Goal: Information Seeking & Learning: Check status

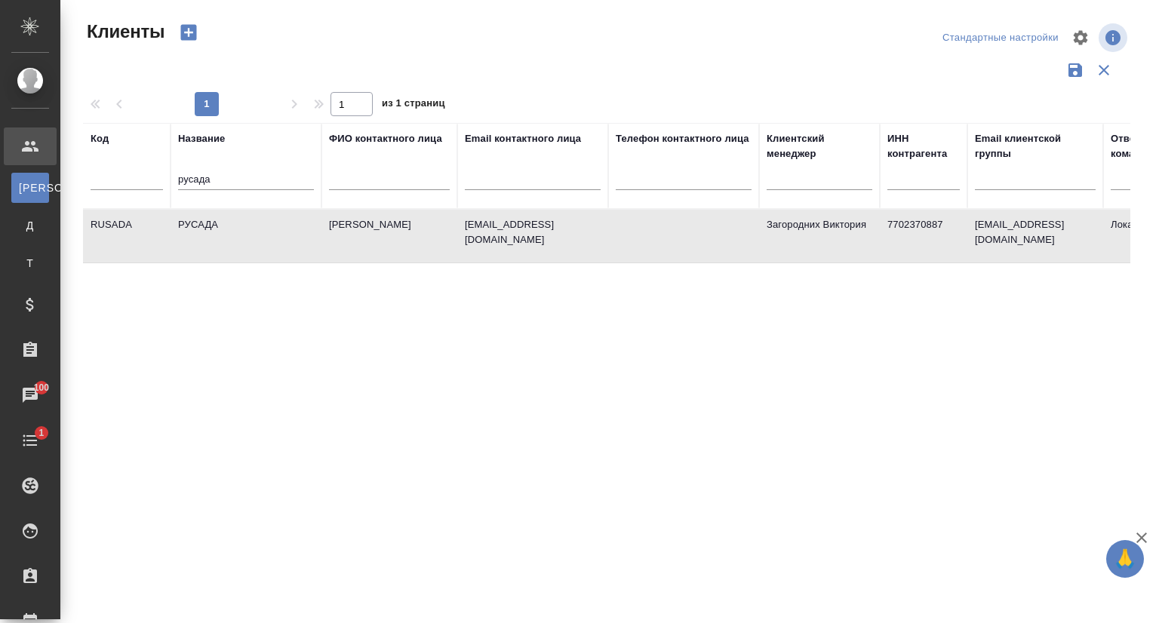
select select "RU"
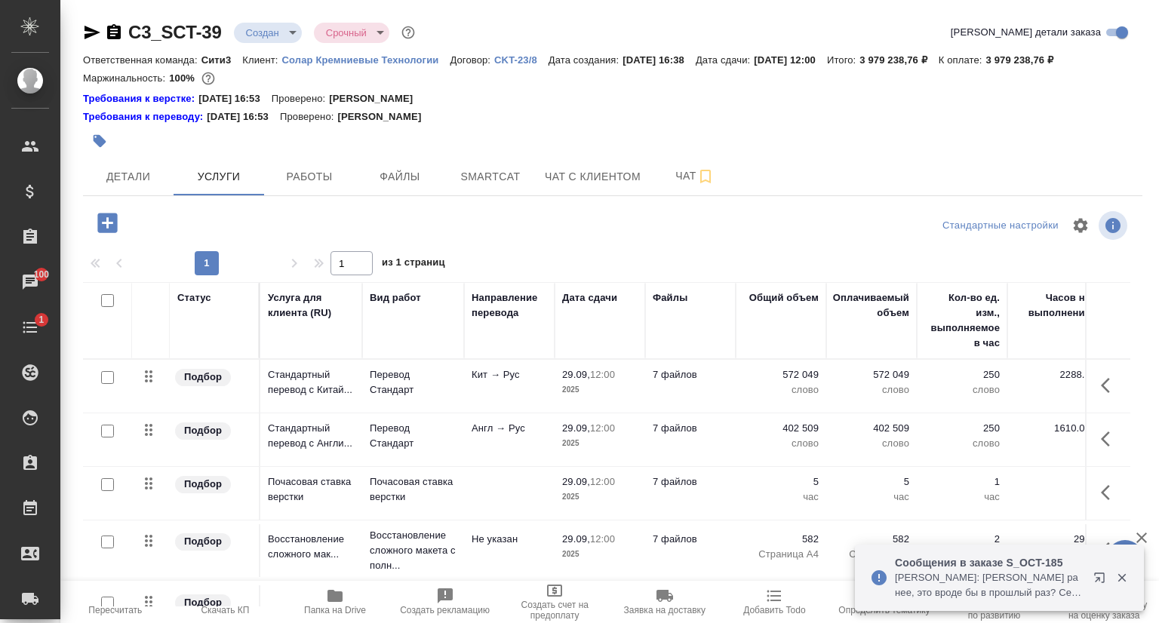
click at [345, 63] on p "Солар Кремниевые Технологии" at bounding box center [366, 59] width 168 height 11
click at [118, 179] on span "Детали" at bounding box center [128, 176] width 72 height 19
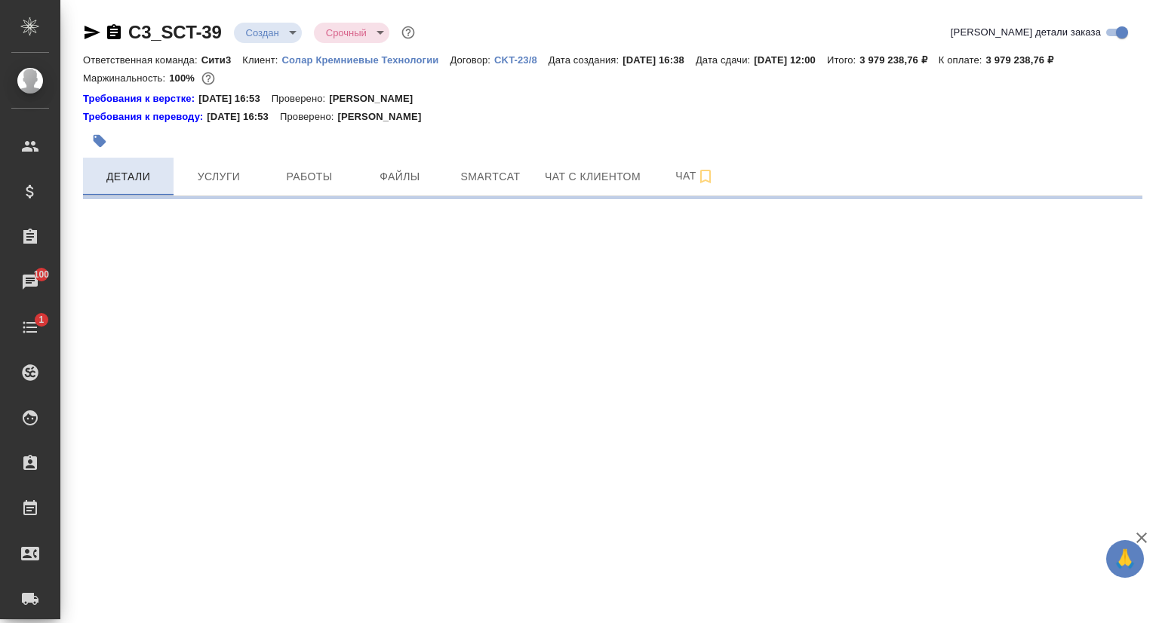
select select "RU"
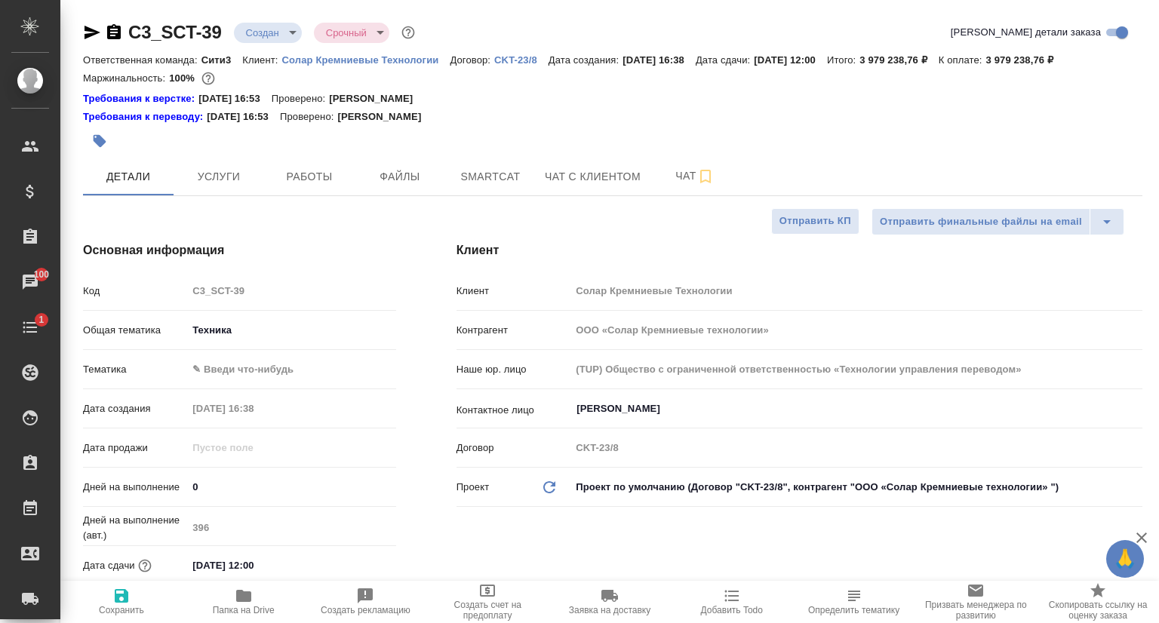
type textarea "x"
click at [174, 295] on div "Код C3_SCT-39" at bounding box center [239, 291] width 313 height 26
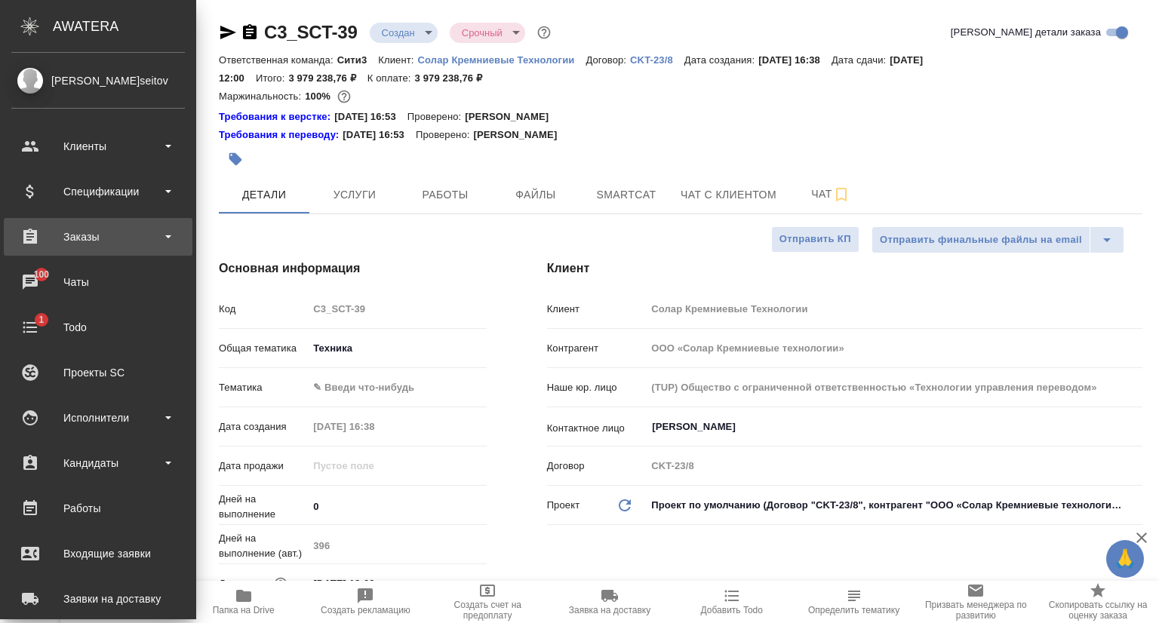
type textarea "x"
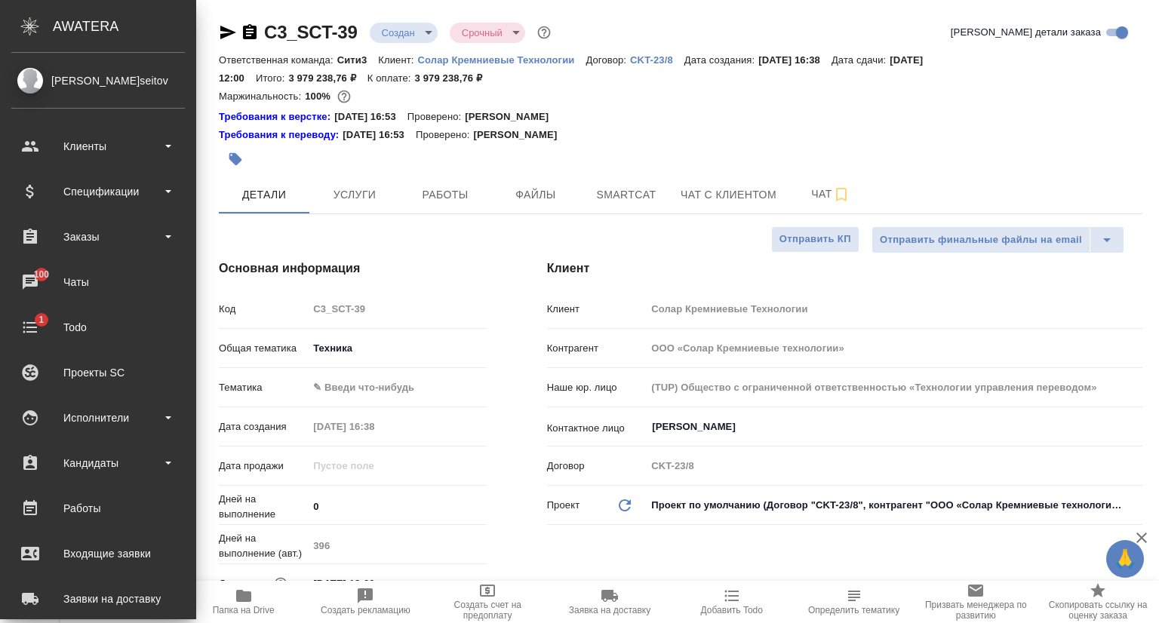
type textarea "x"
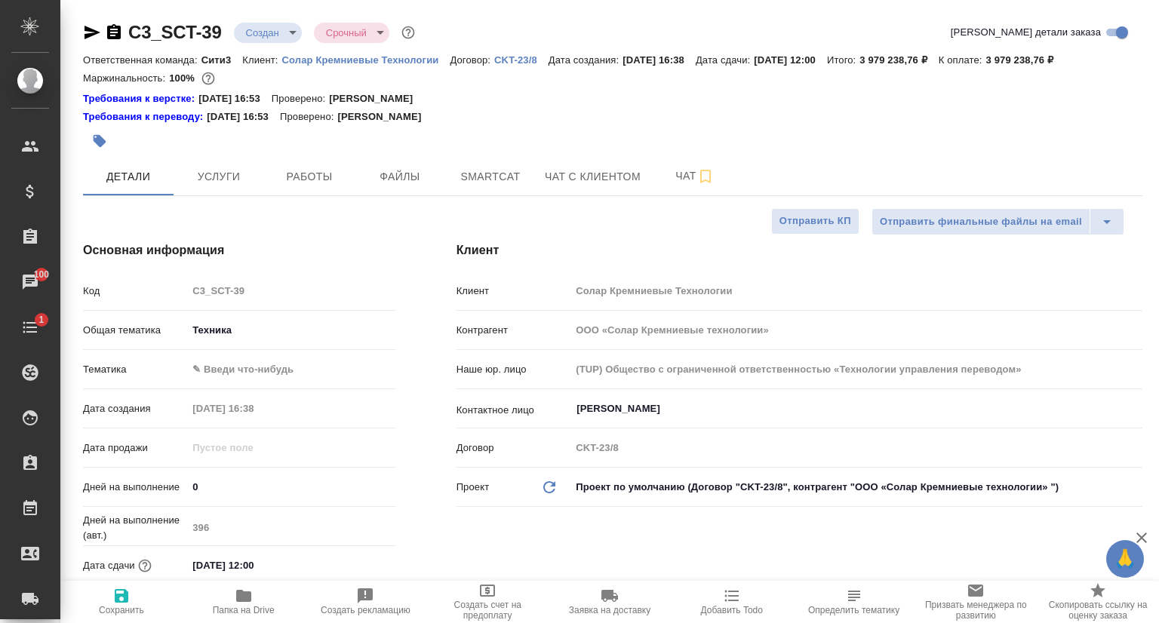
type textarea "x"
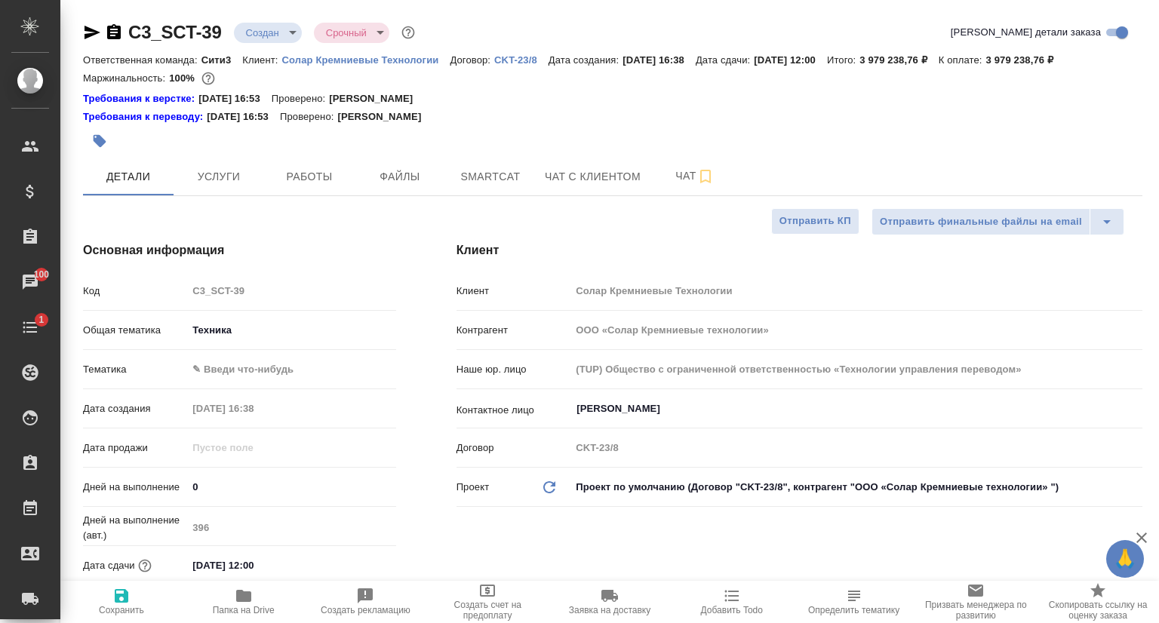
type textarea "x"
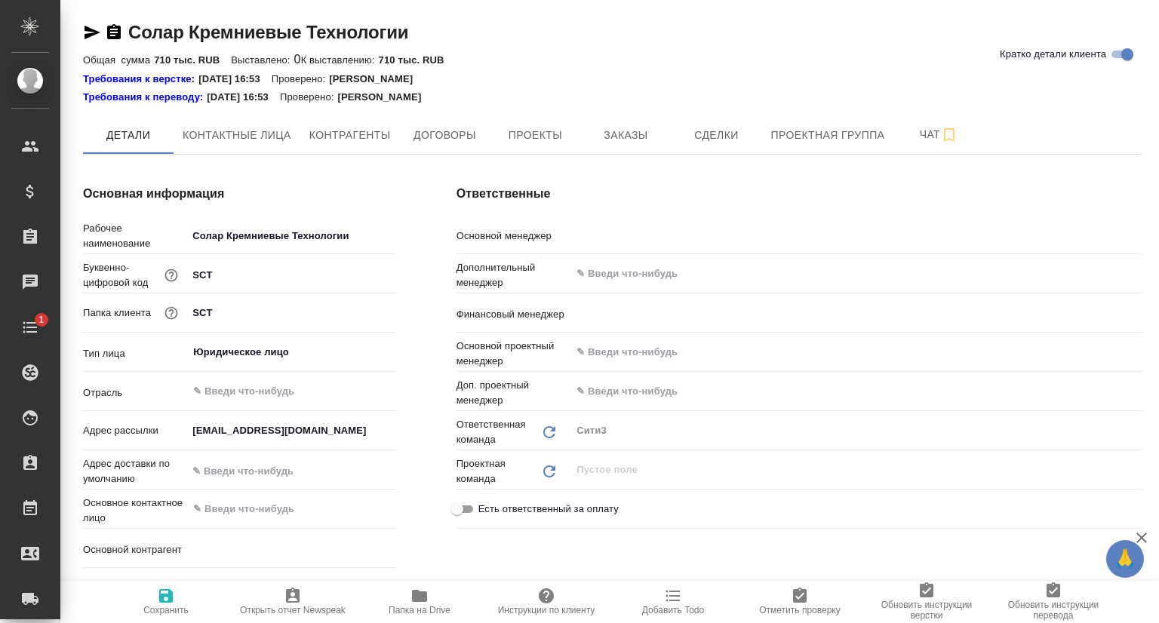
type textarea "x"
type input "[PERSON_NAME]"
type input "Левченко Юлия"
type textarea "x"
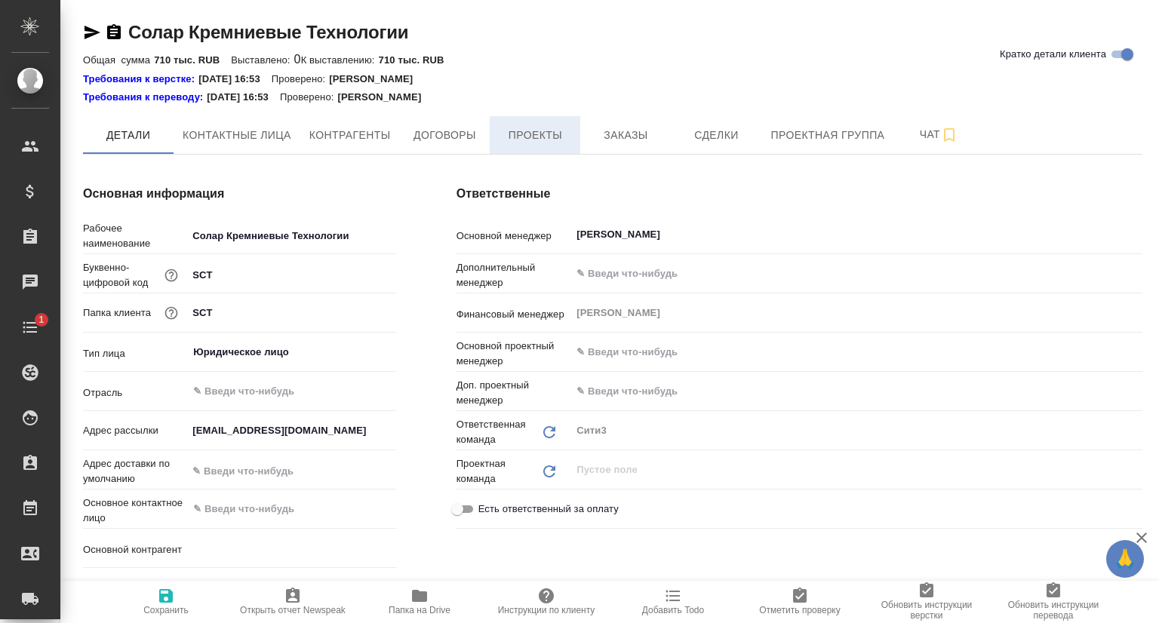
type textarea "x"
click at [566, 137] on span "Проекты" at bounding box center [535, 135] width 72 height 19
type textarea "x"
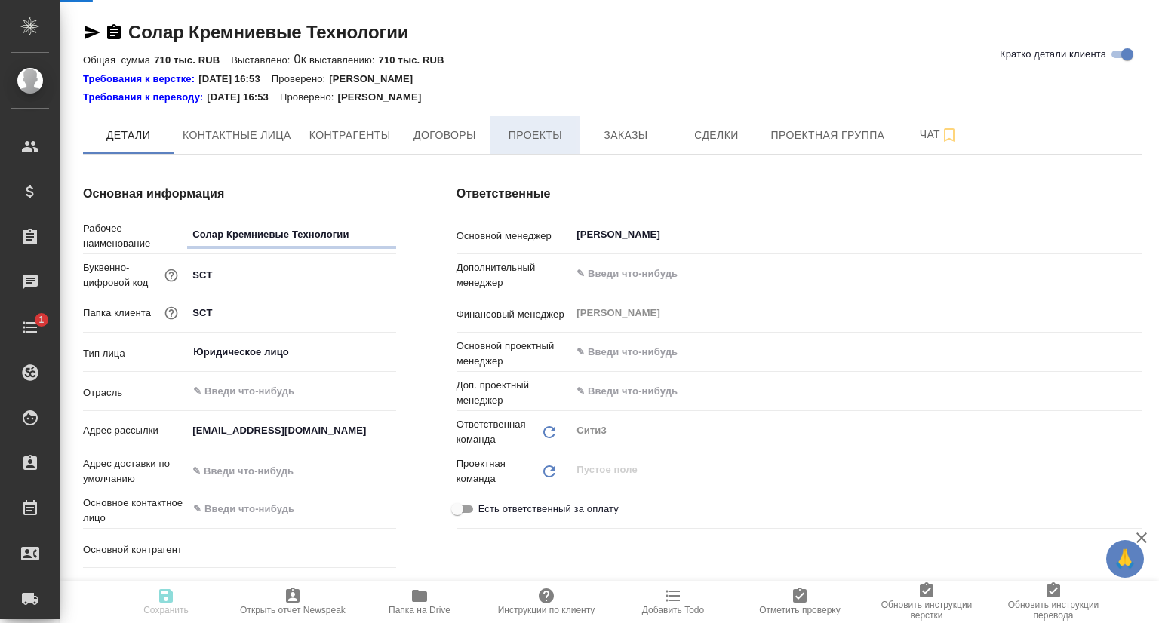
type textarea "x"
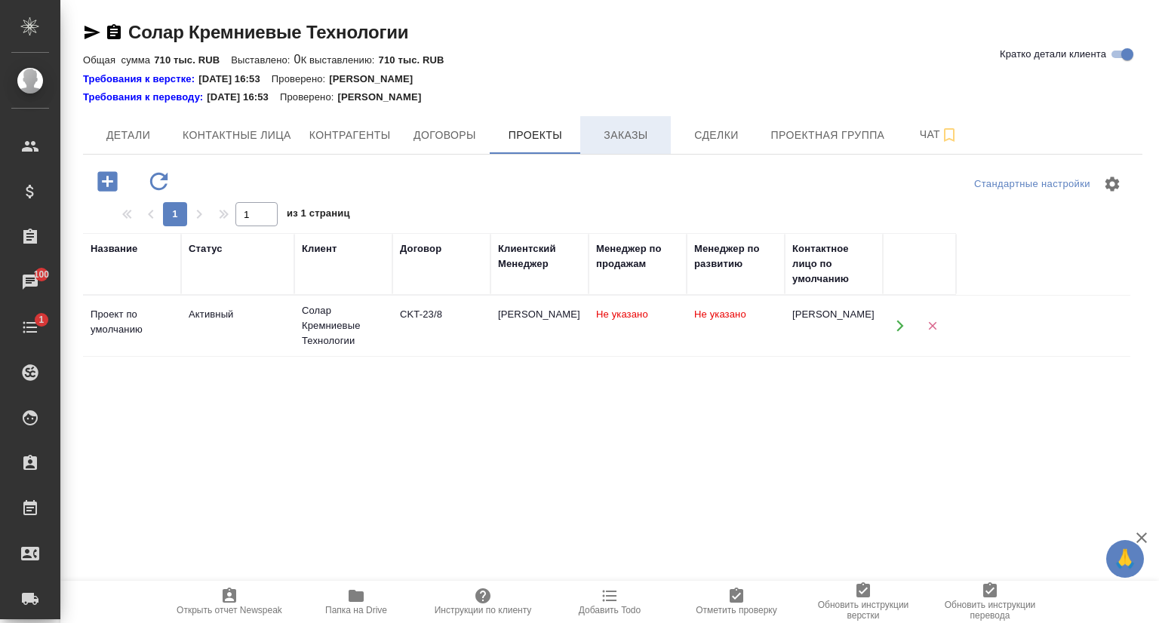
click at [600, 136] on span "Заказы" at bounding box center [625, 135] width 72 height 19
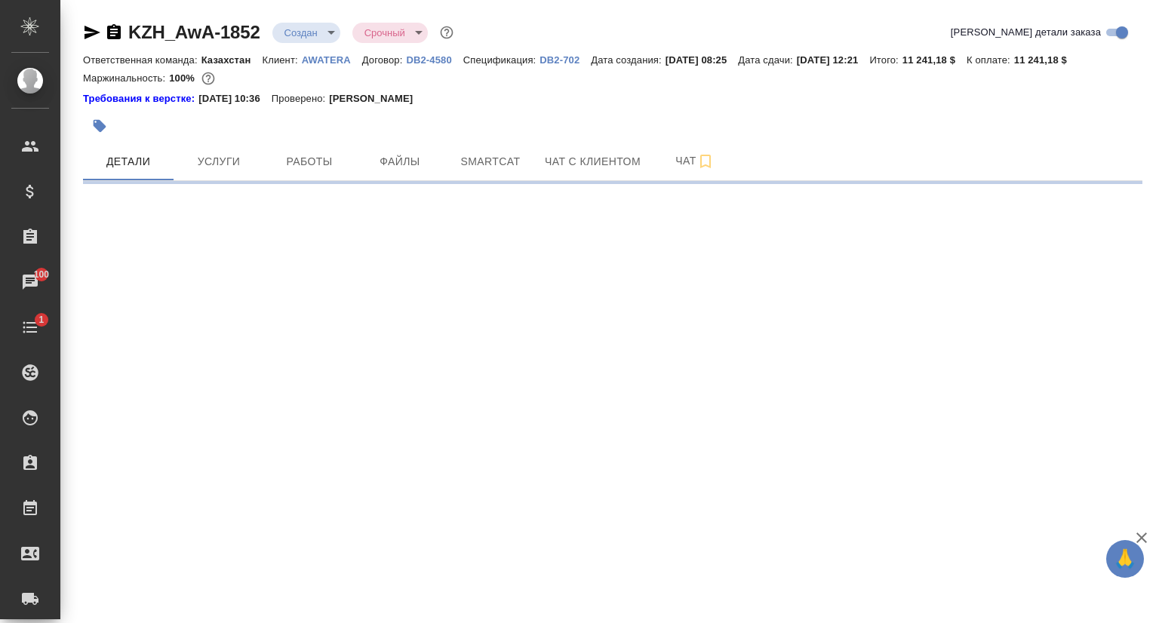
select select "RU"
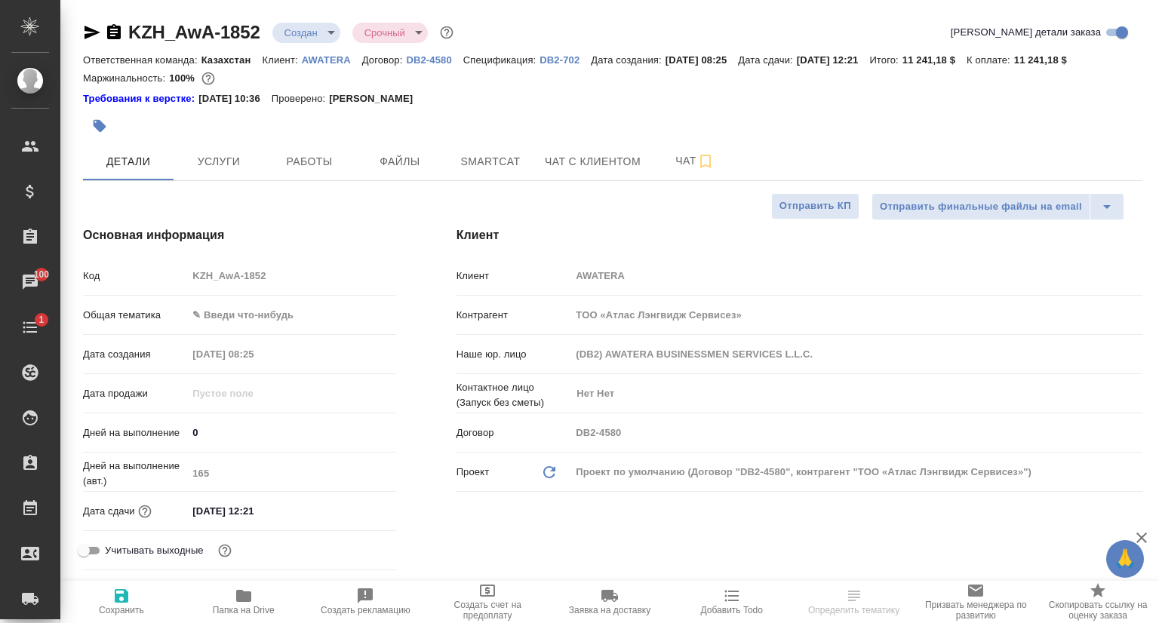
type textarea "x"
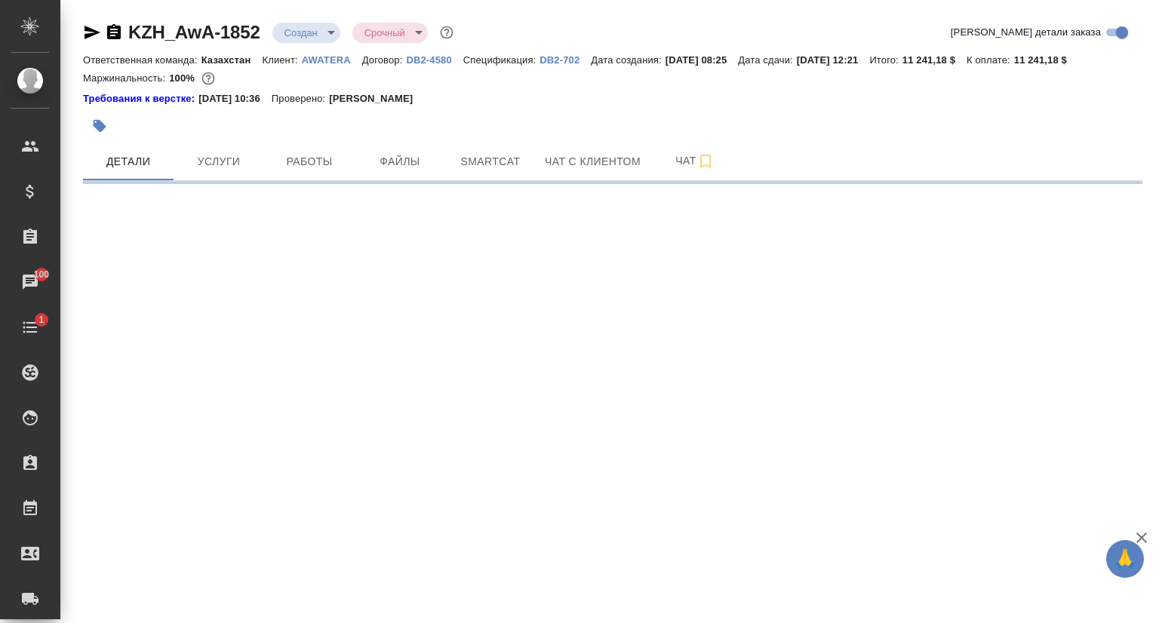
select select "RU"
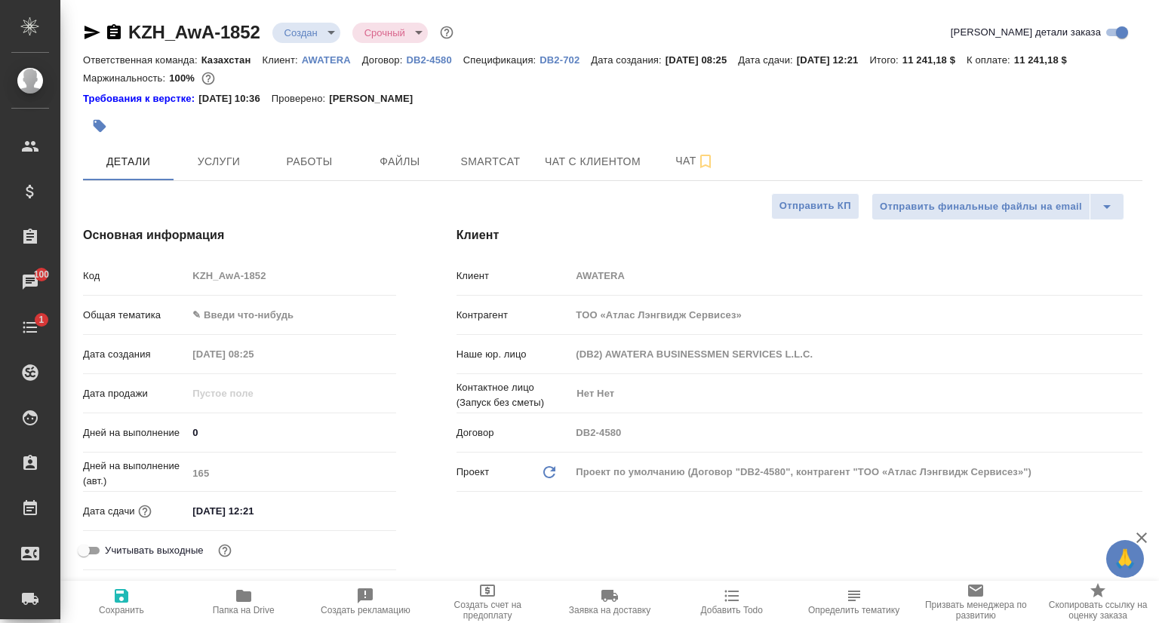
type textarea "x"
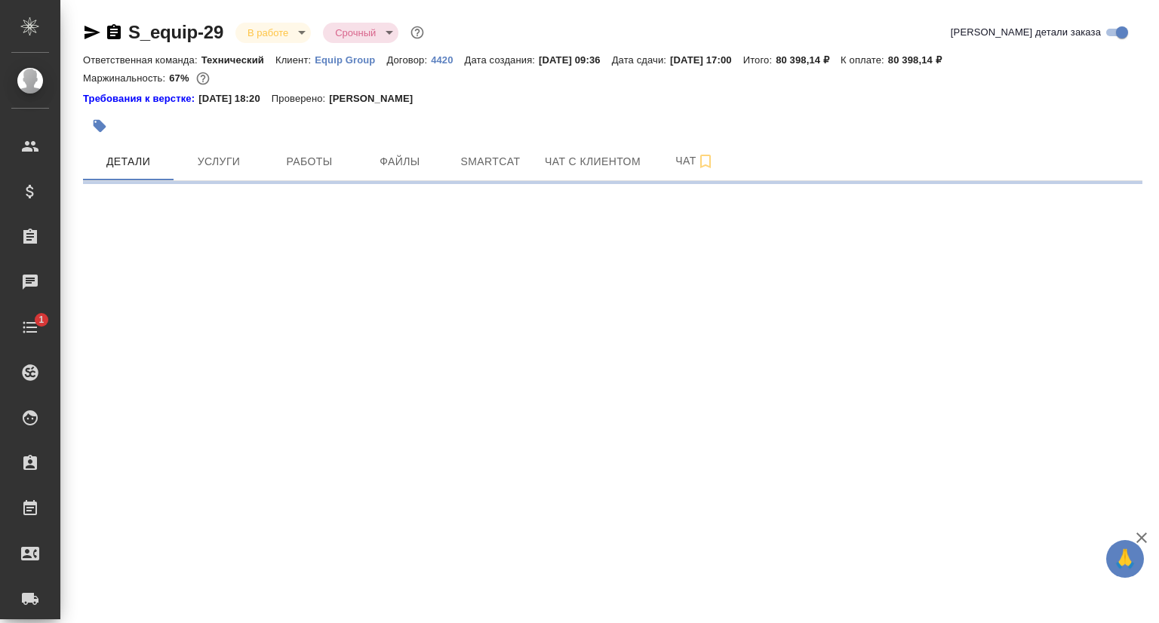
select select "RU"
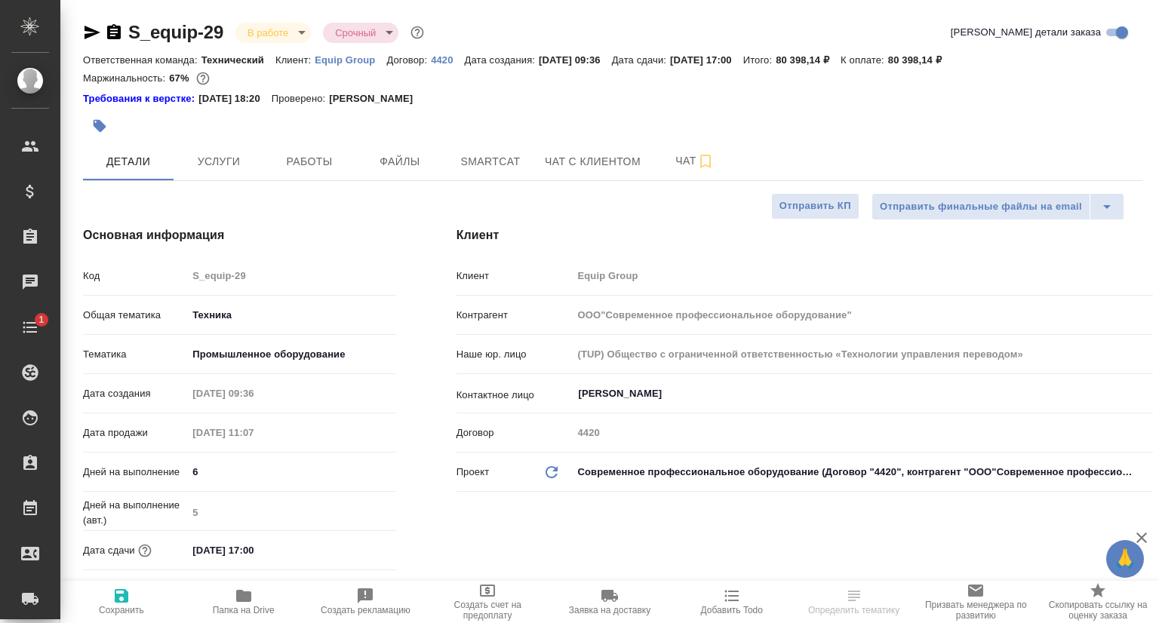
type textarea "x"
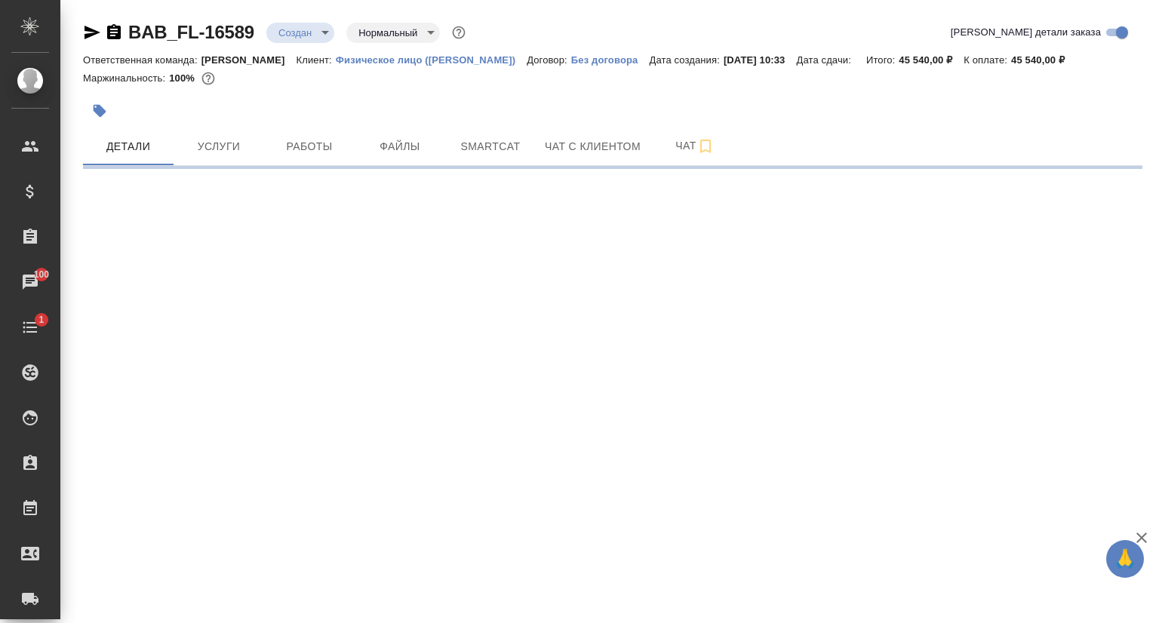
select select "RU"
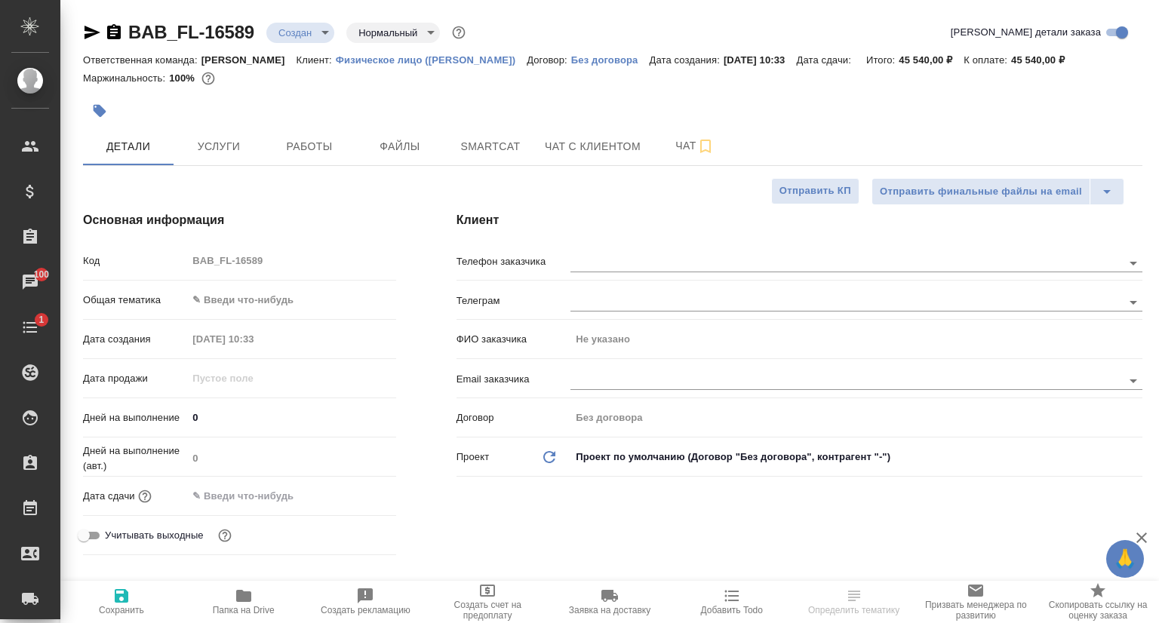
type textarea "x"
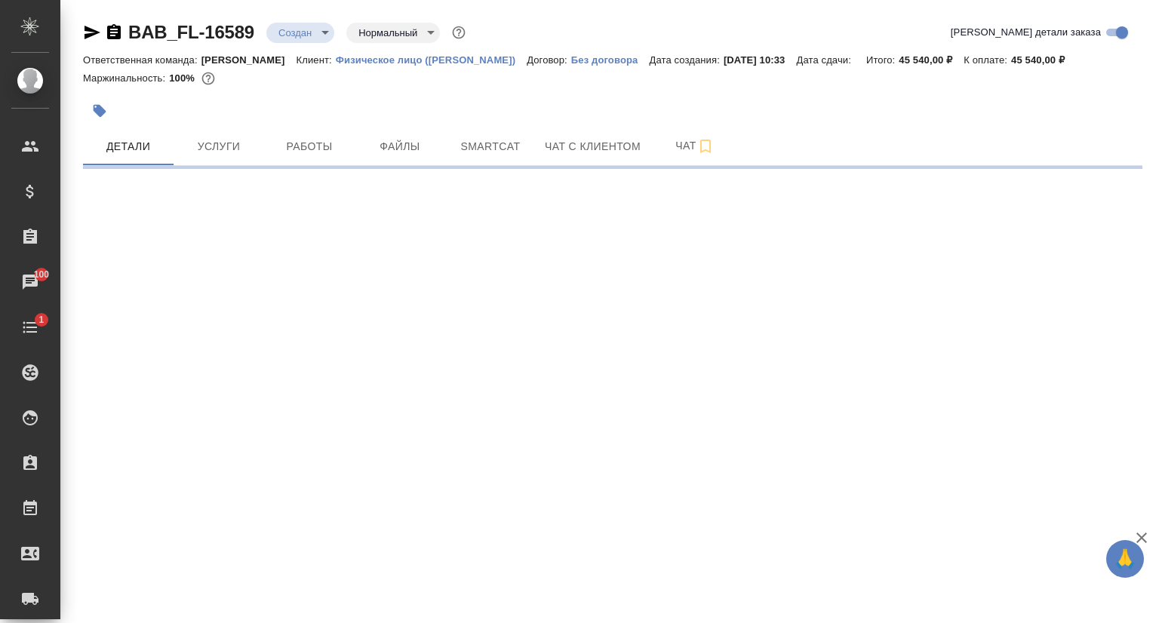
select select "RU"
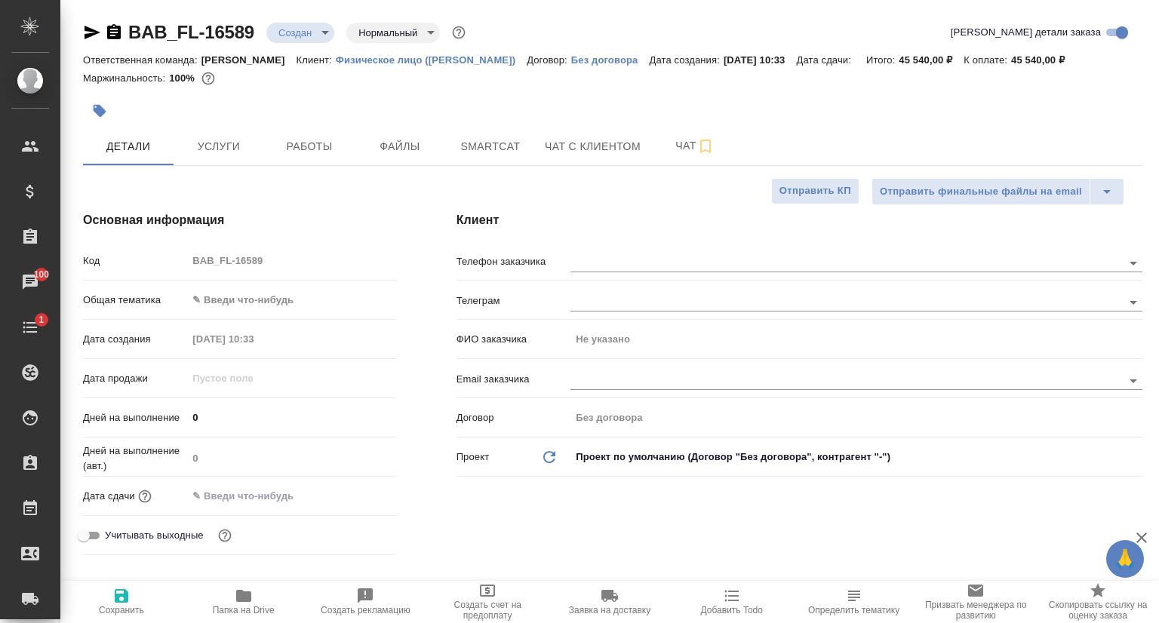
type textarea "x"
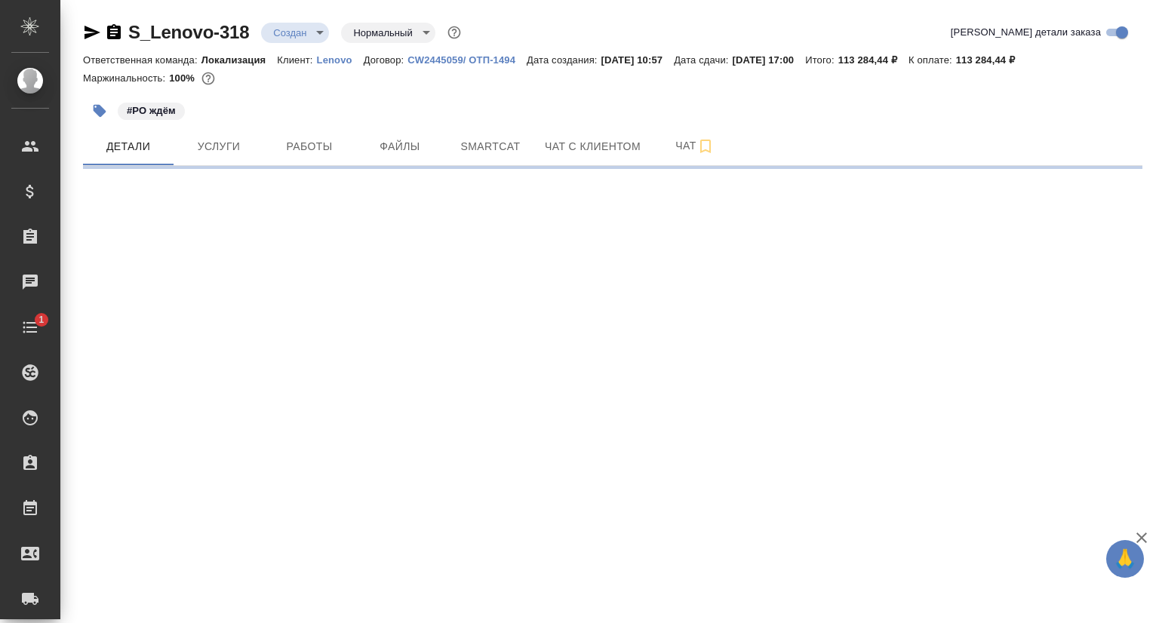
select select "RU"
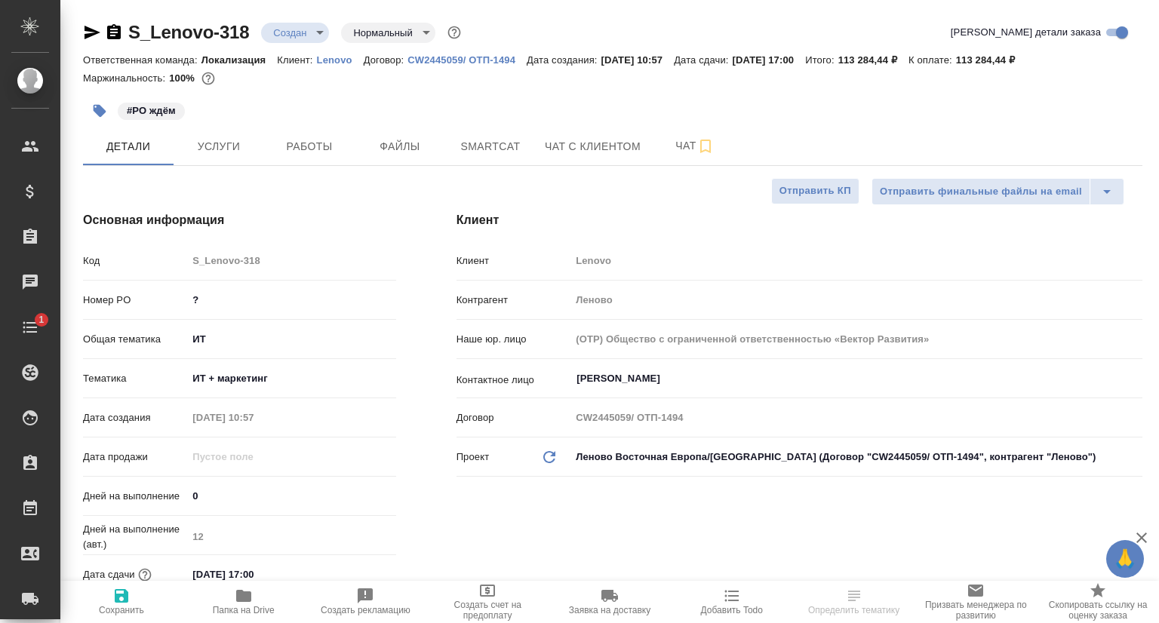
type textarea "x"
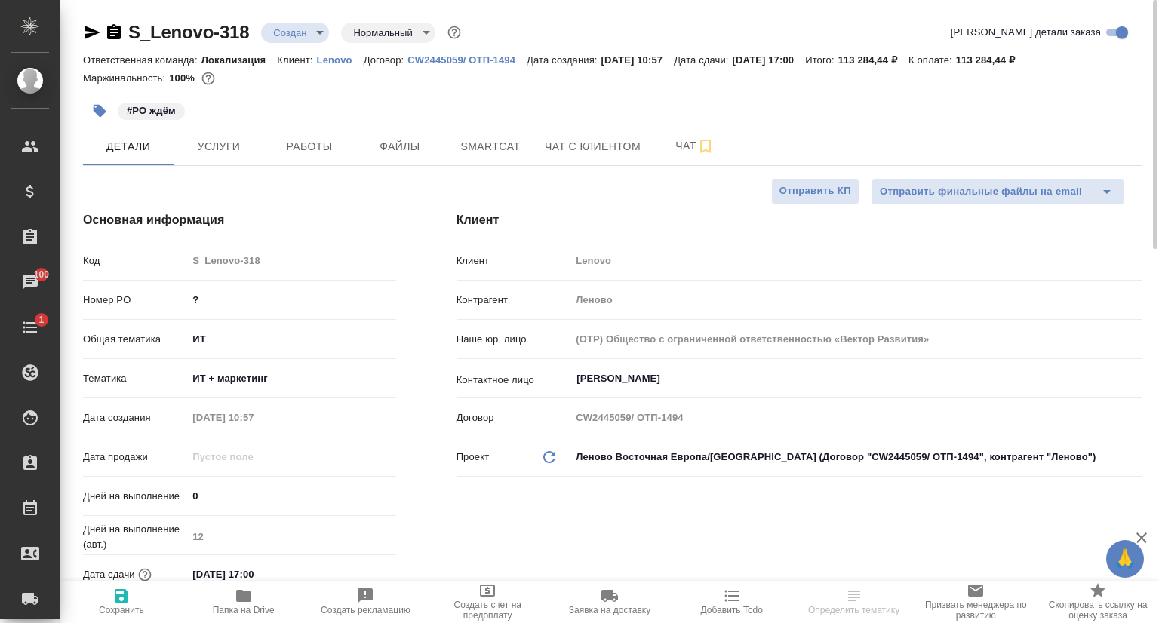
type textarea "x"
click at [91, 34] on icon "button" at bounding box center [93, 33] width 16 height 14
type textarea "x"
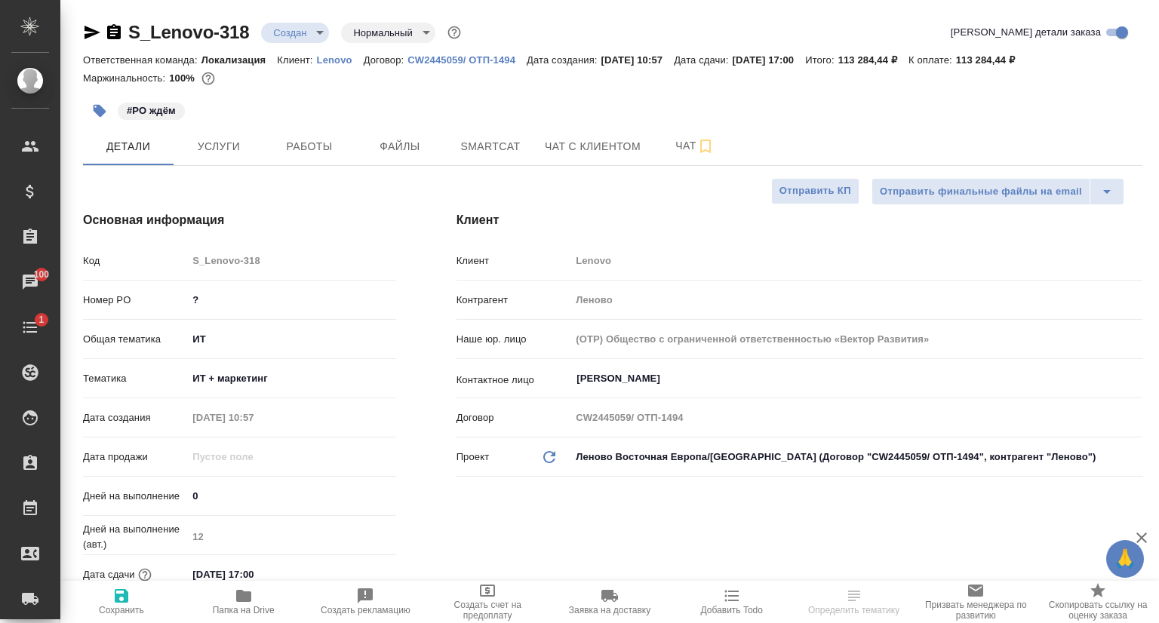
type textarea "x"
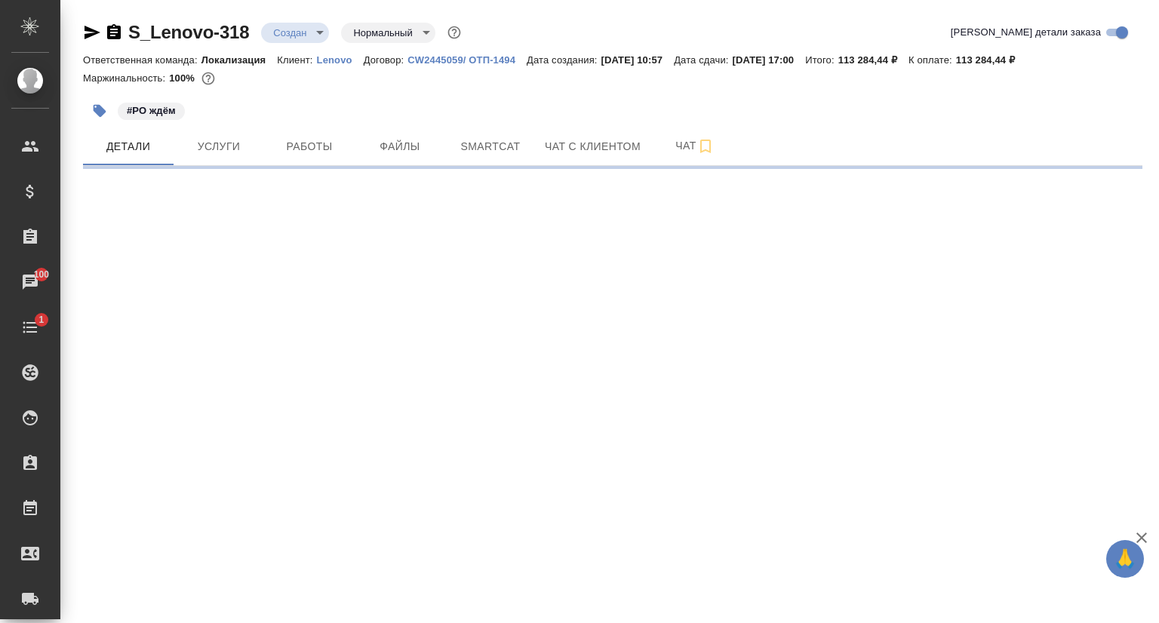
select select "RU"
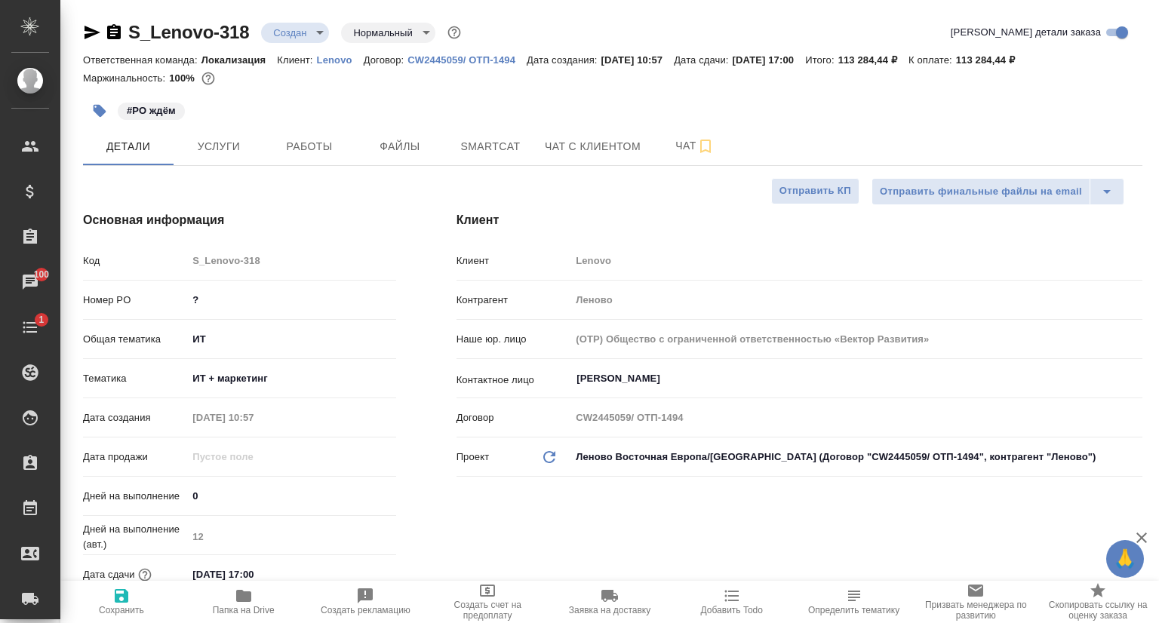
type textarea "x"
click at [324, 60] on p "Lenovo" at bounding box center [340, 59] width 47 height 11
type textarea "x"
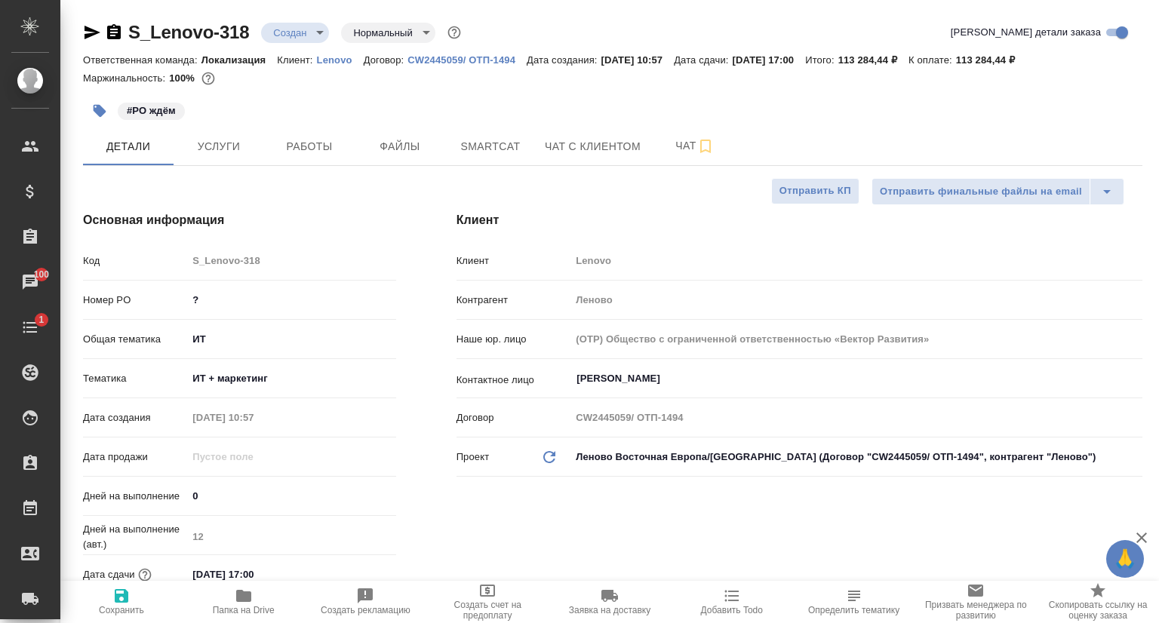
type textarea "x"
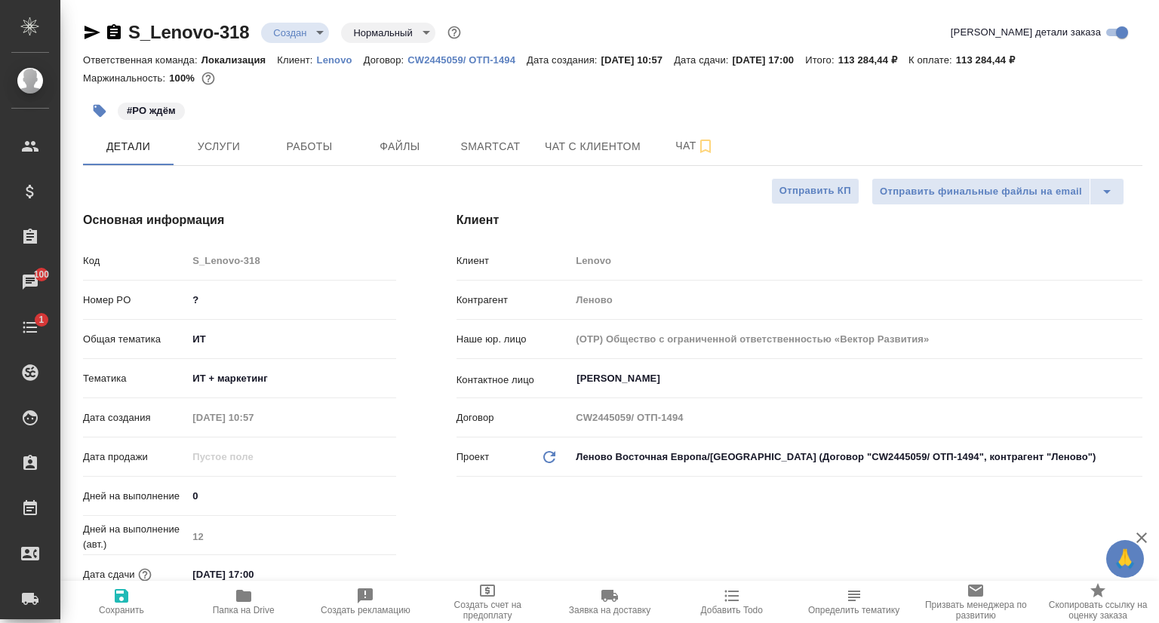
type textarea "x"
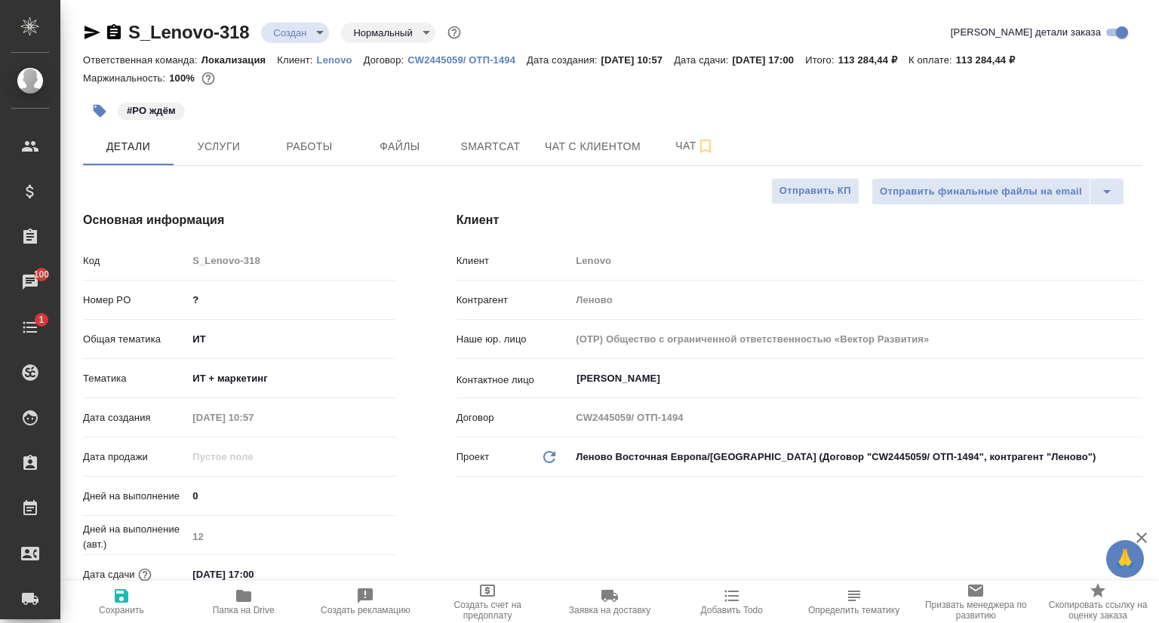
type textarea "x"
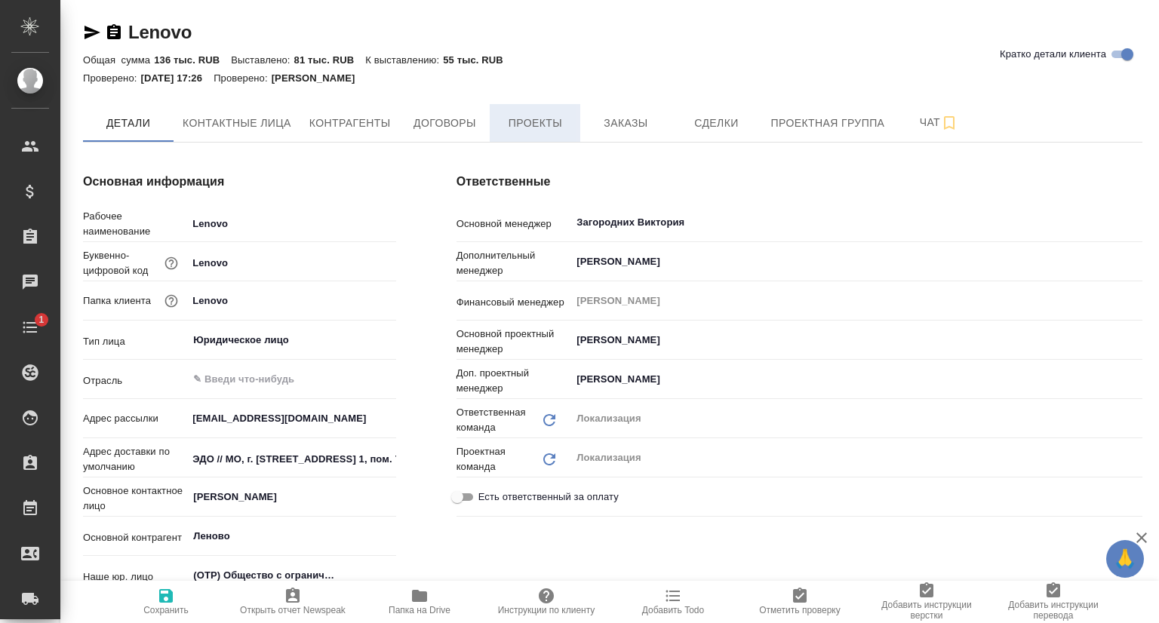
type textarea "x"
click at [535, 121] on span "Проекты" at bounding box center [535, 123] width 72 height 19
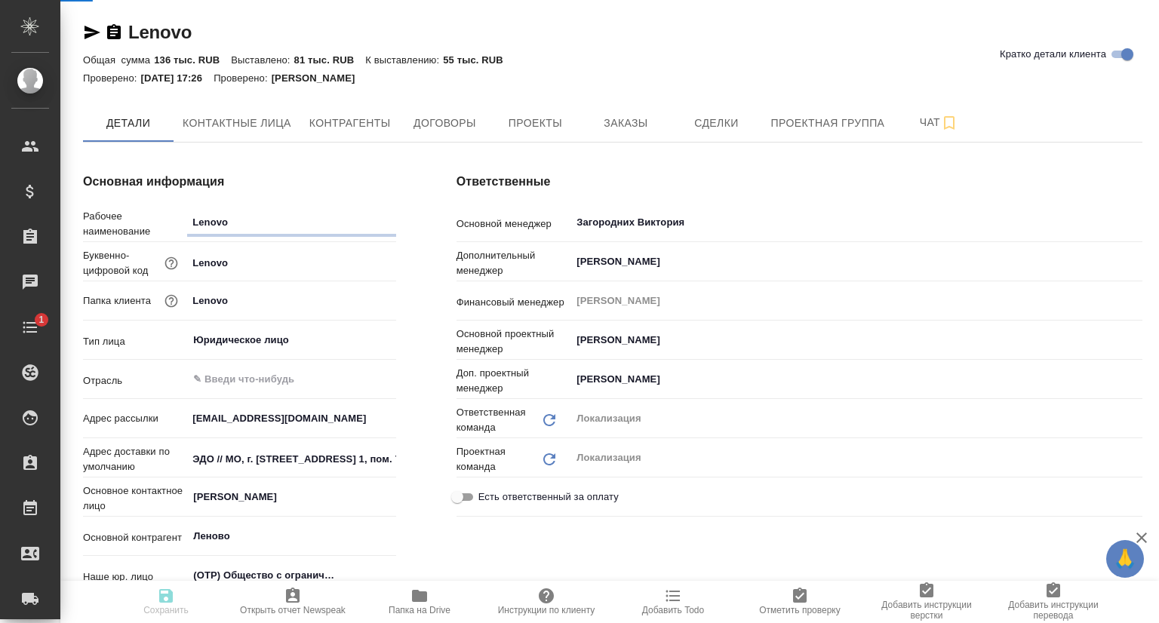
type textarea "x"
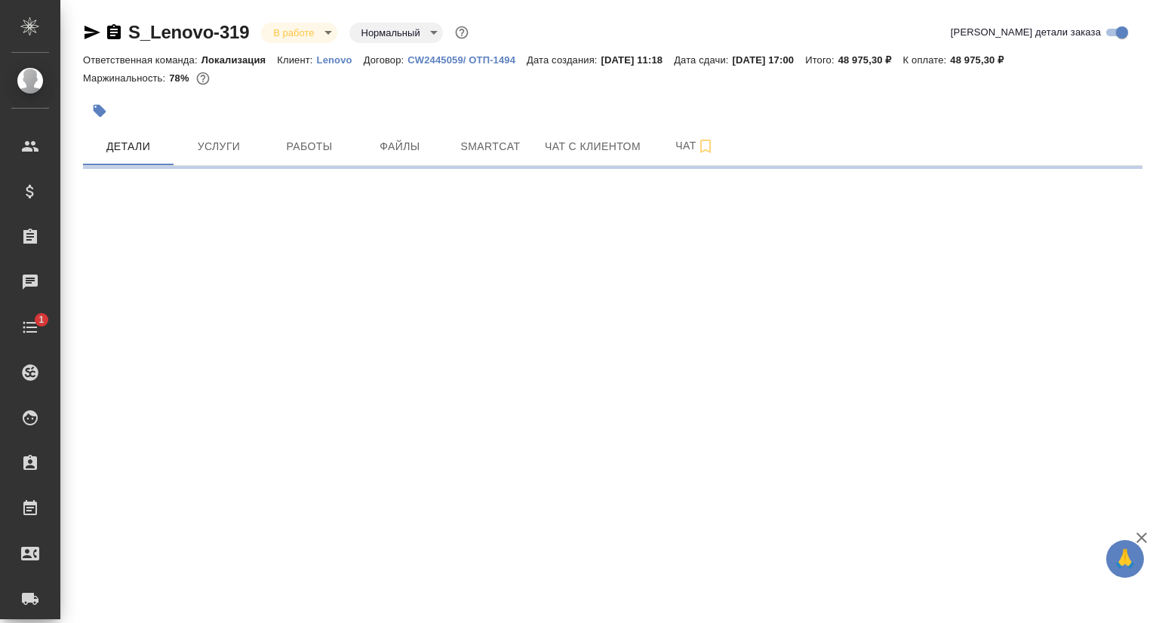
select select "RU"
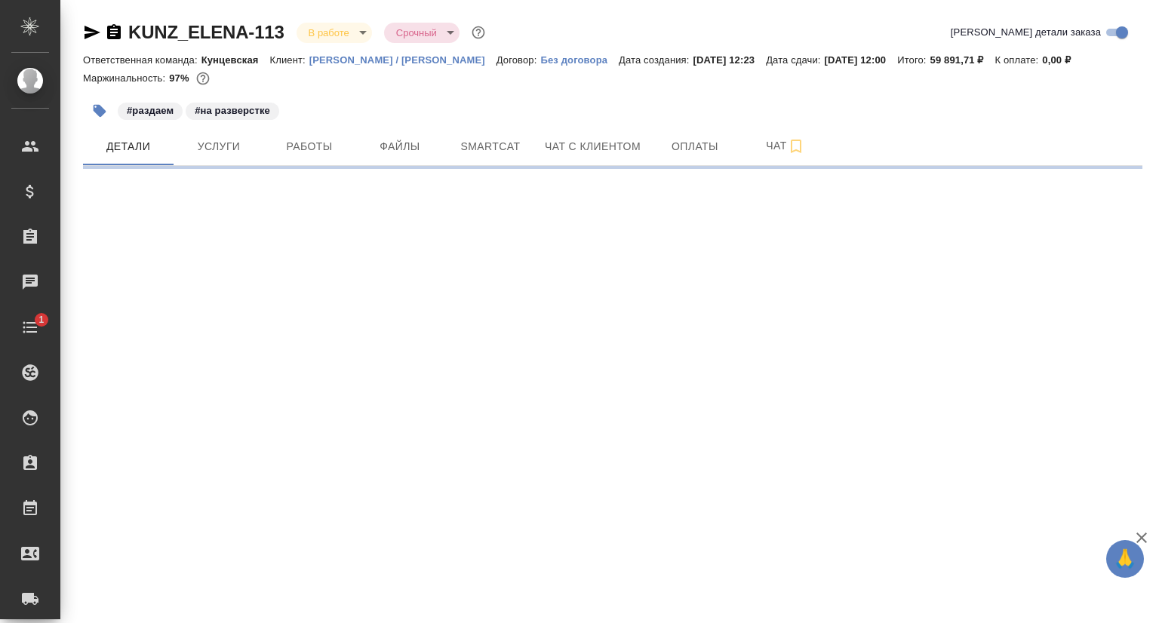
select select "RU"
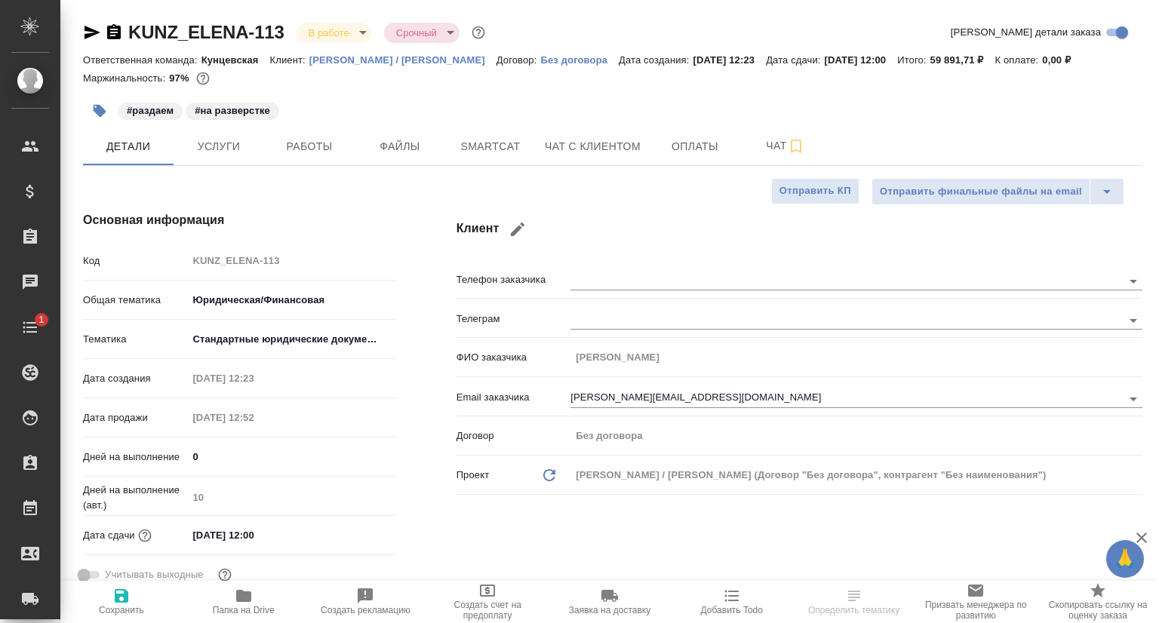
type textarea "x"
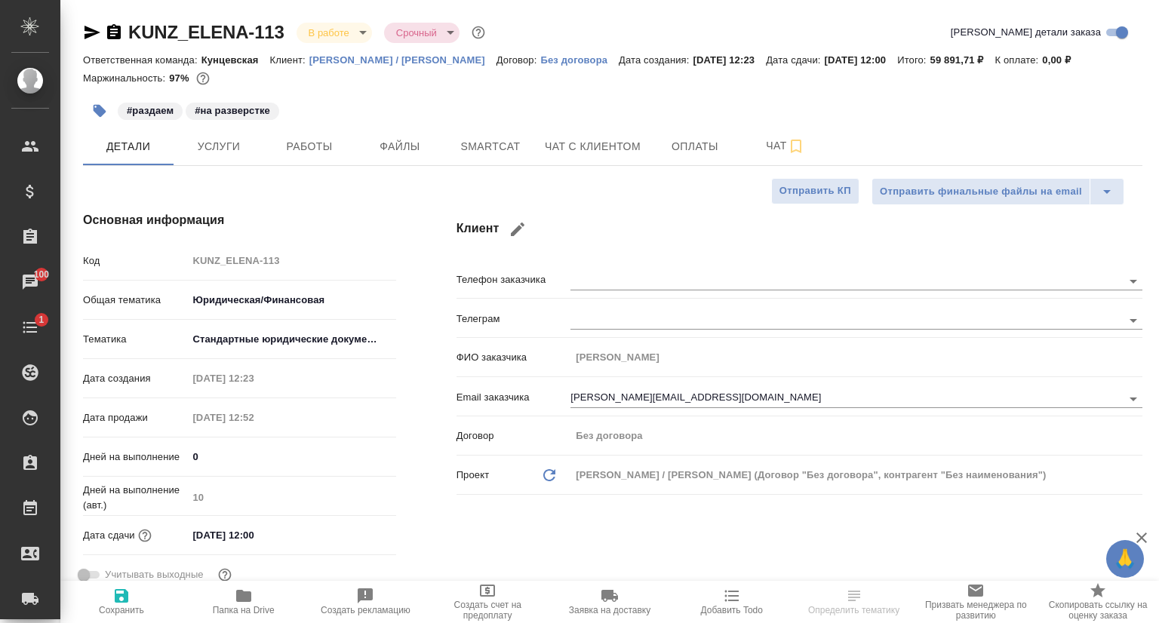
type textarea "x"
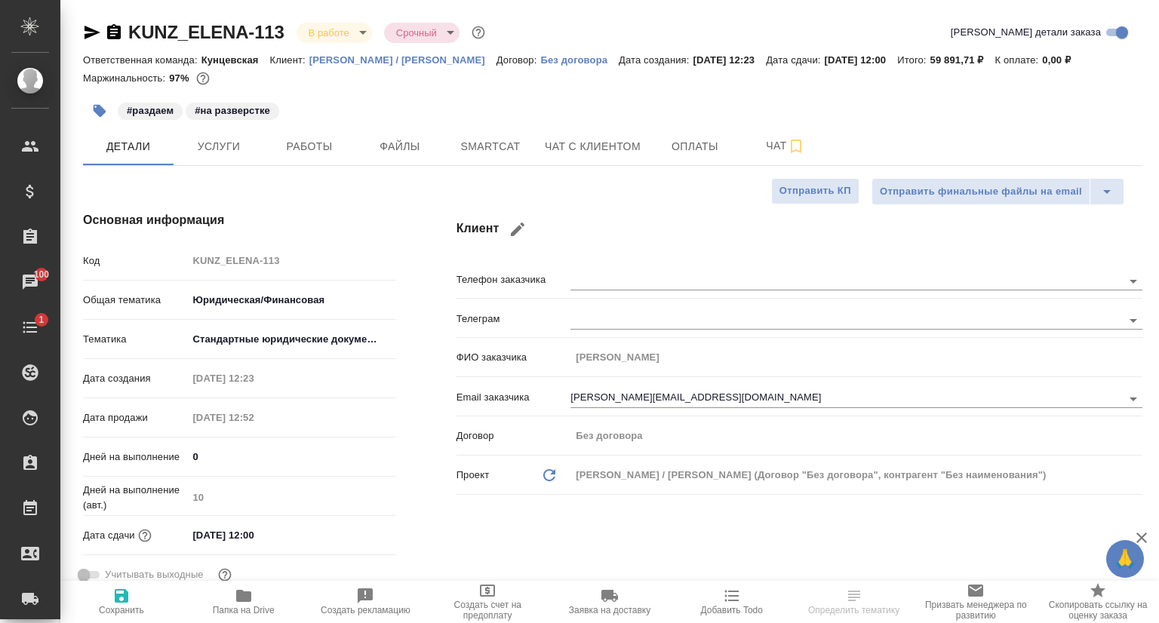
type textarea "x"
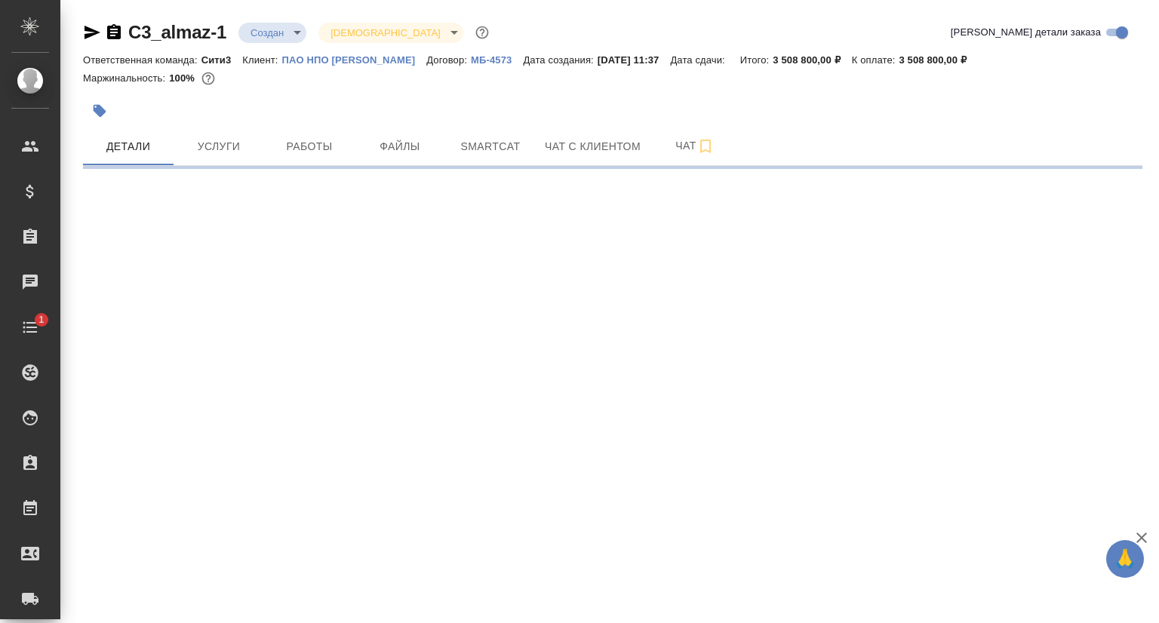
select select "RU"
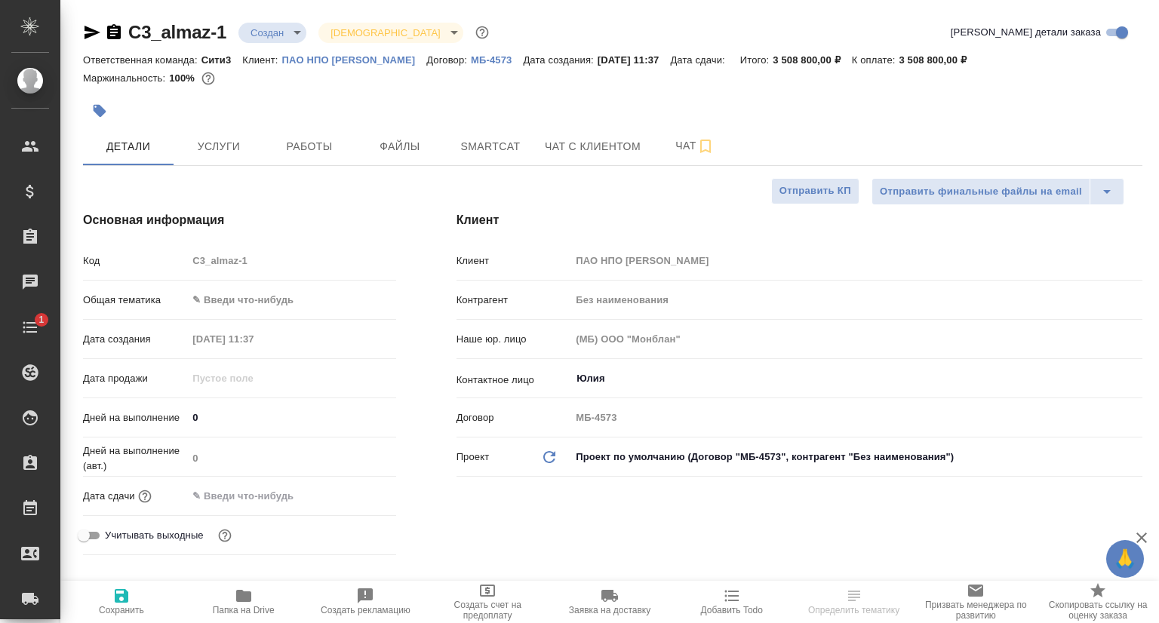
type textarea "x"
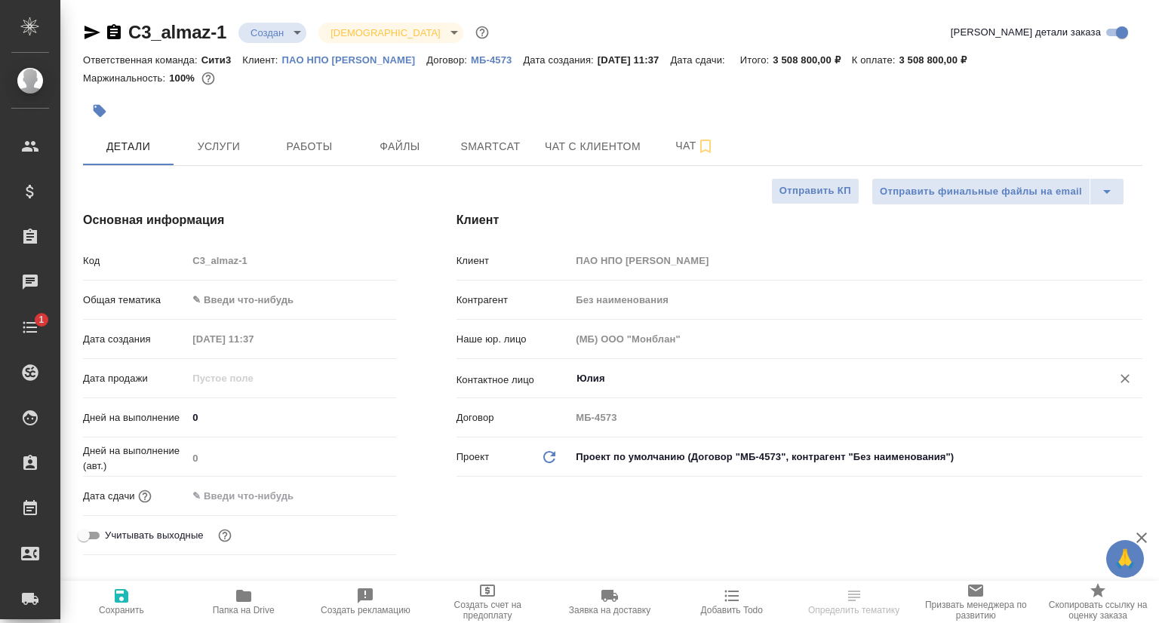
type textarea "x"
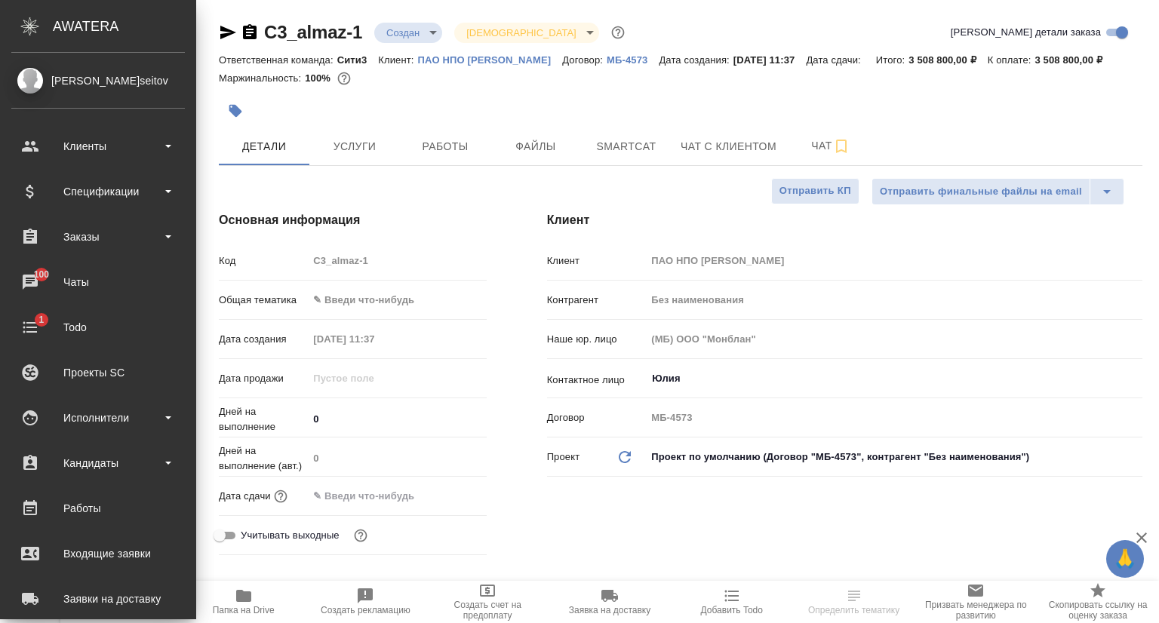
type textarea "x"
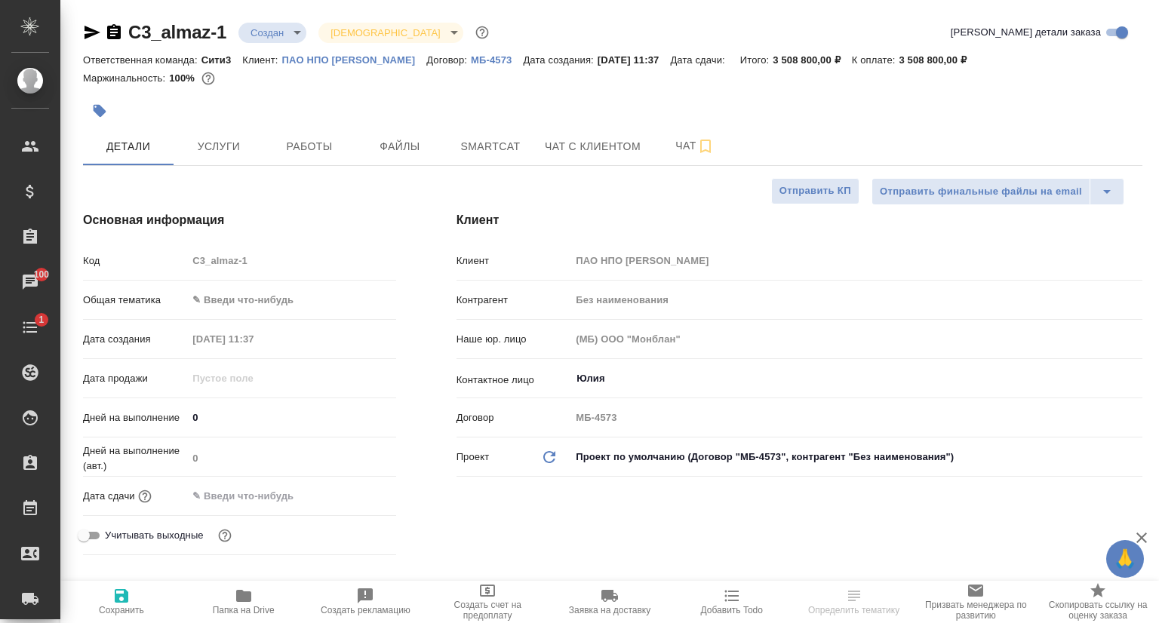
click at [467, 104] on div at bounding box center [436, 110] width 706 height 33
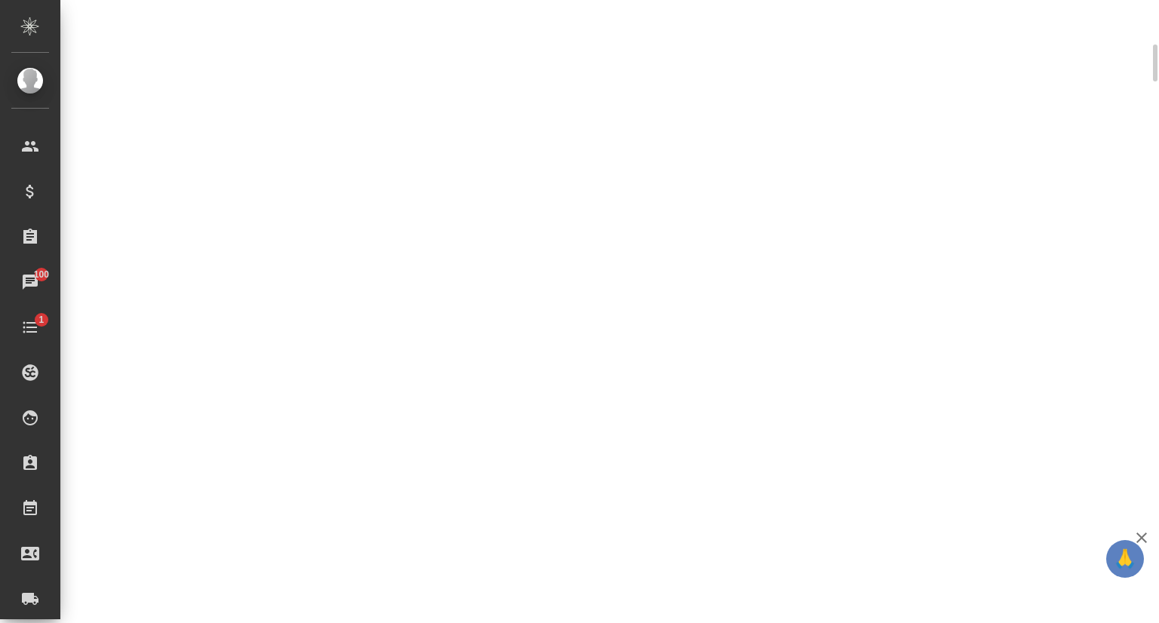
select select "RU"
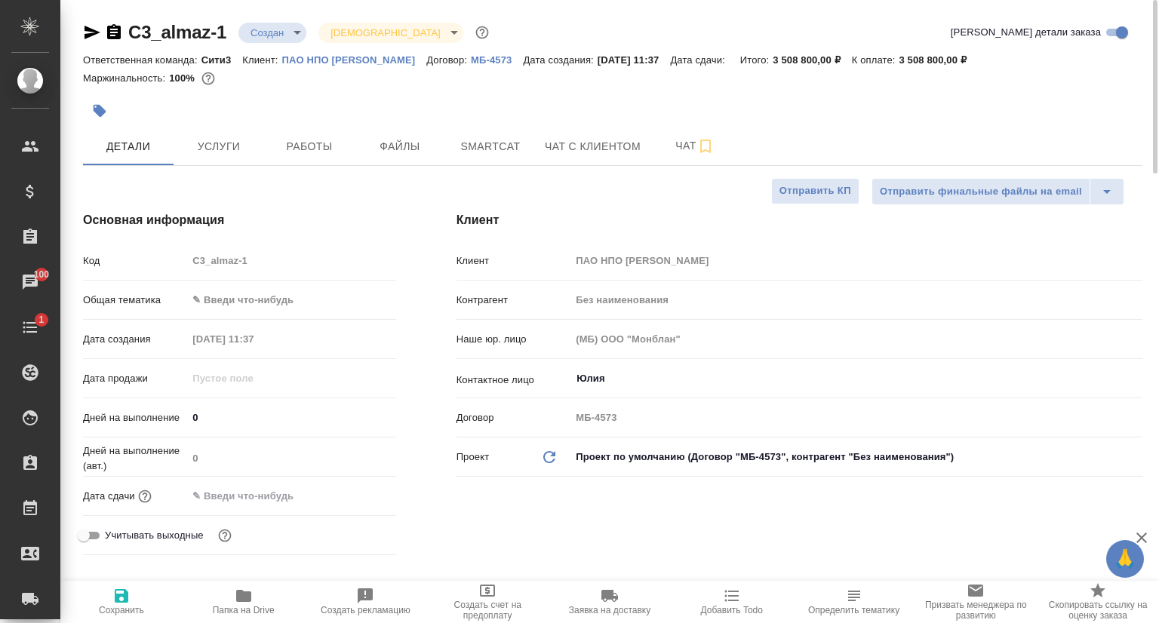
type textarea "x"
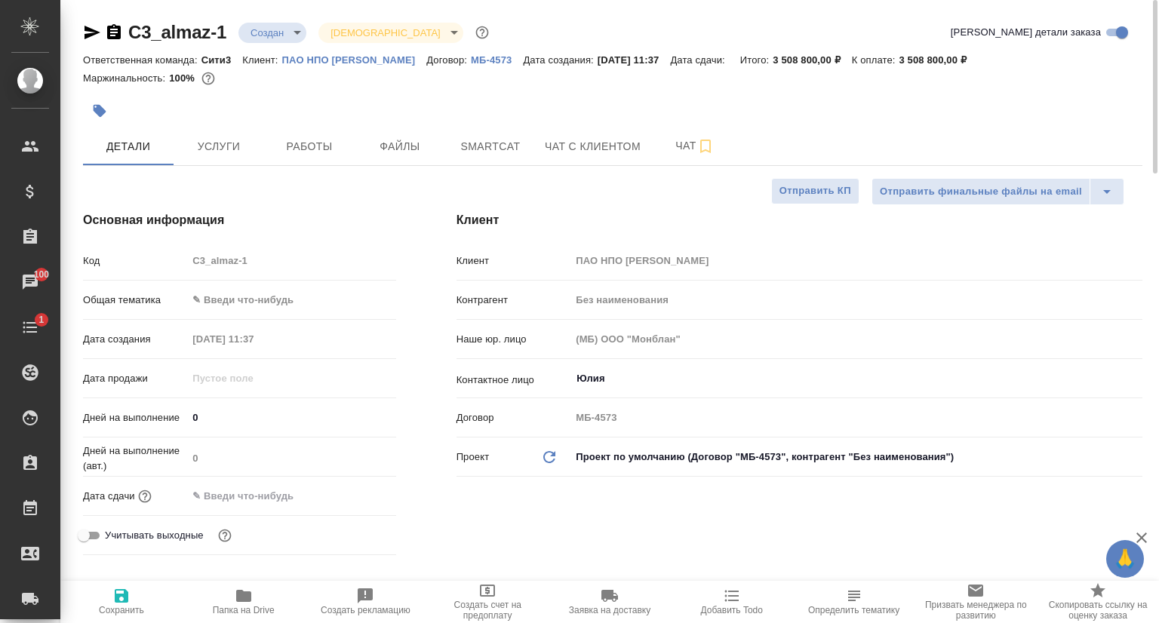
type textarea "x"
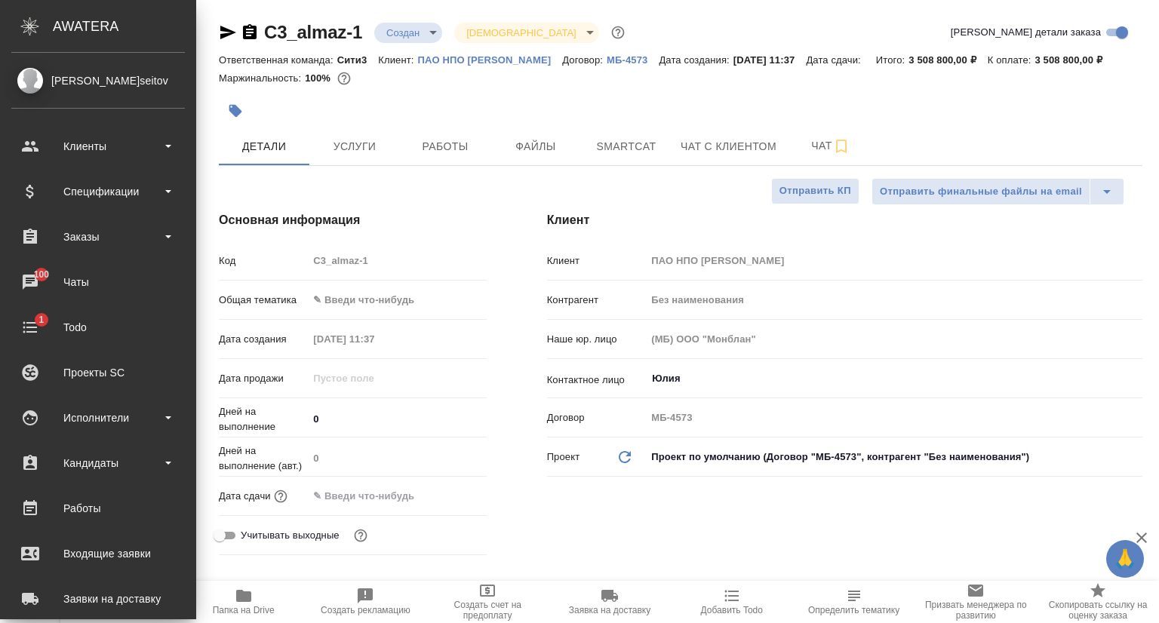
type textarea "x"
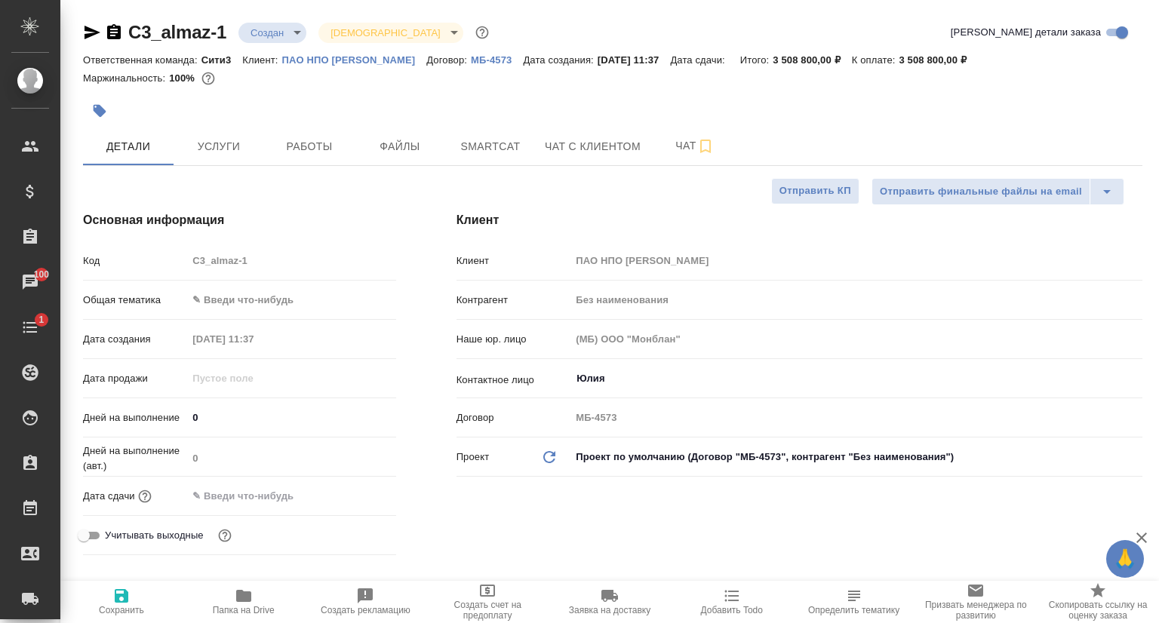
click at [92, 33] on icon "button" at bounding box center [93, 33] width 16 height 14
type textarea "x"
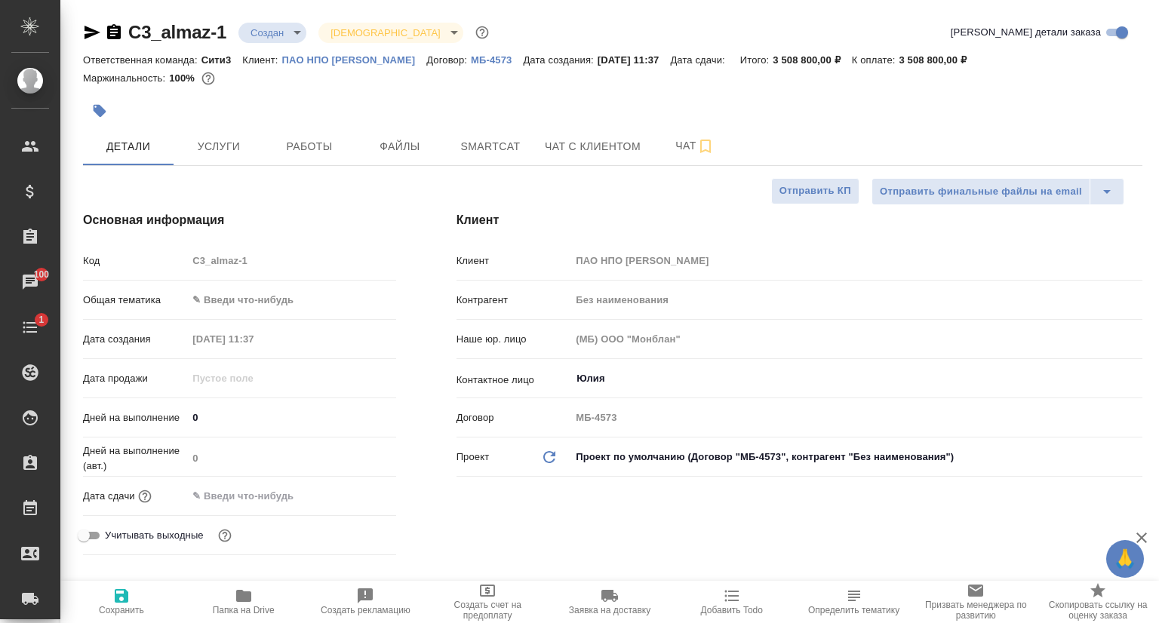
type textarea "x"
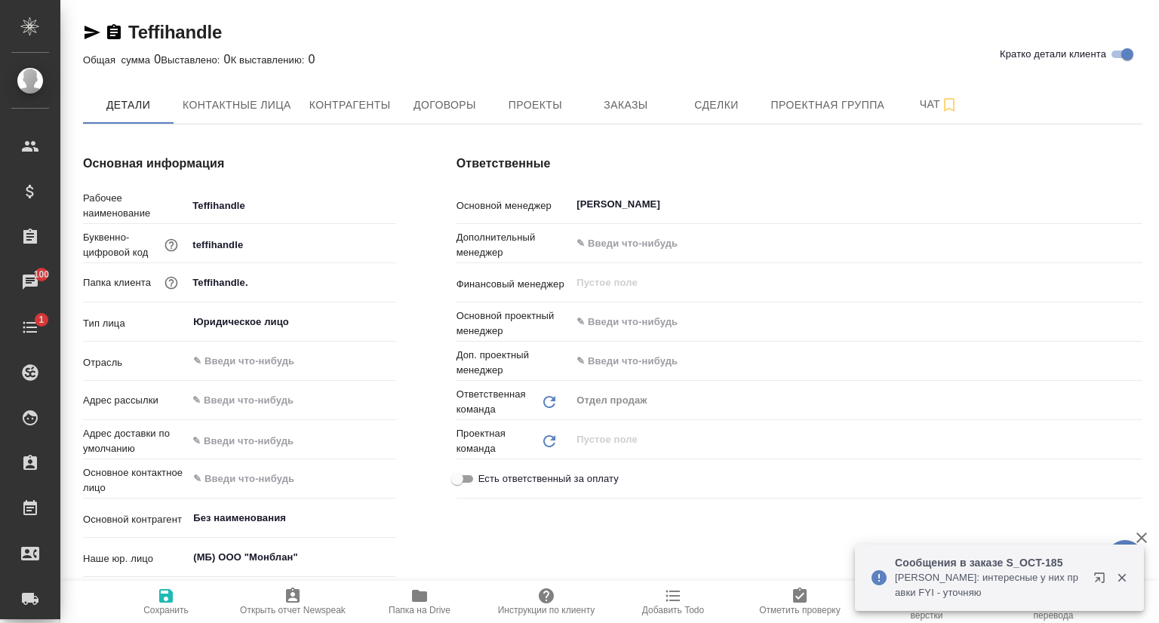
type textarea "x"
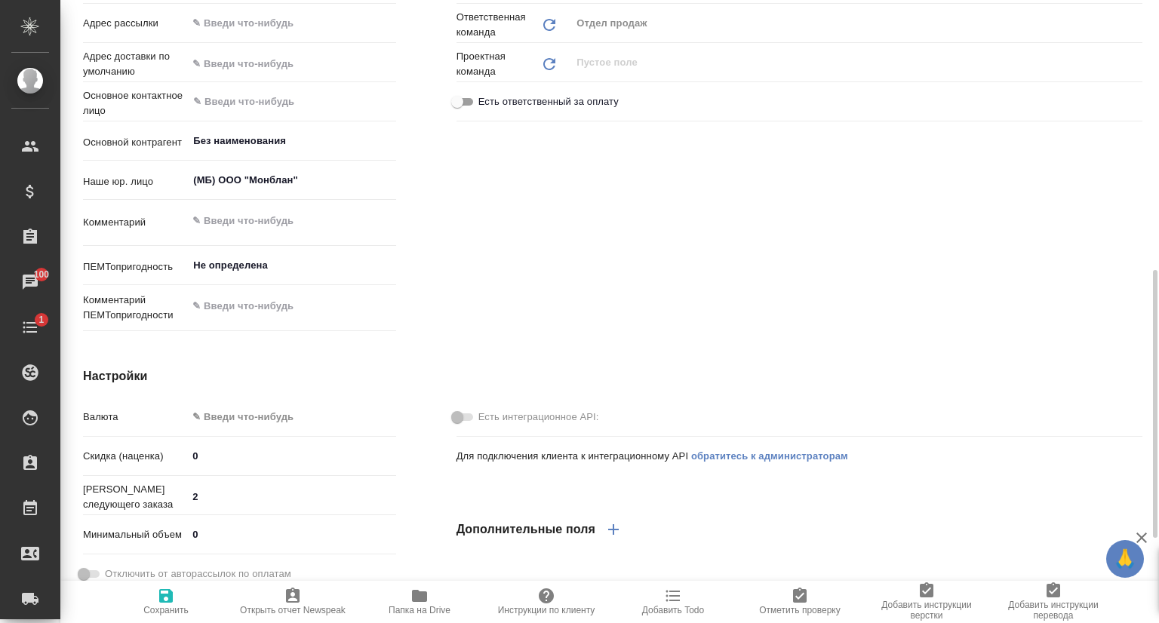
scroll to position [453, 0]
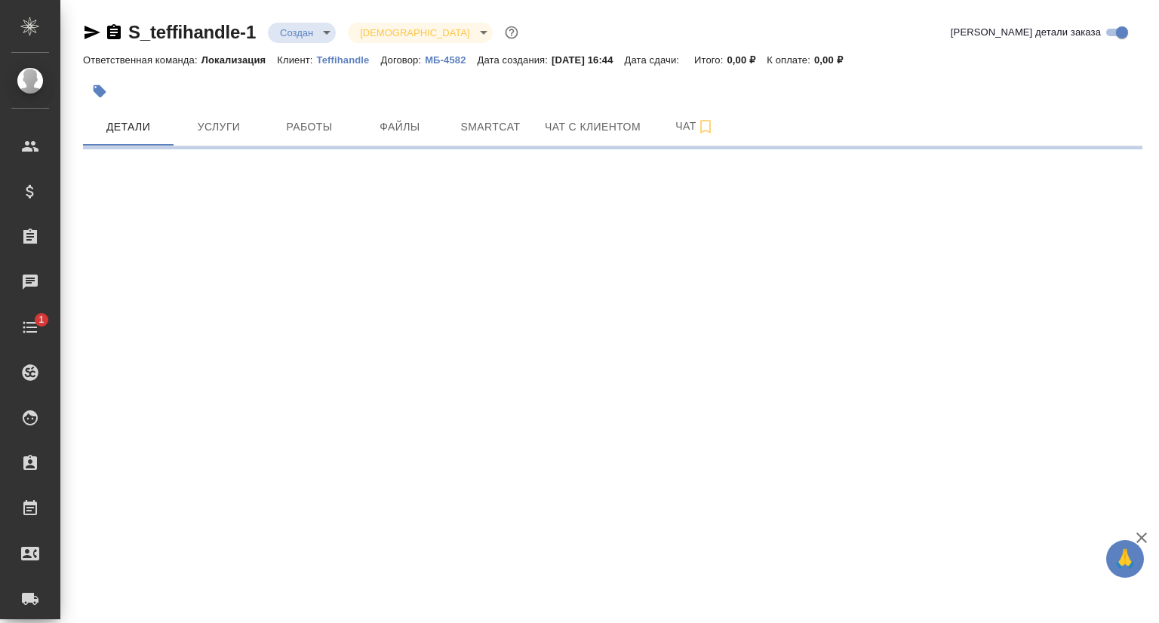
select select "RU"
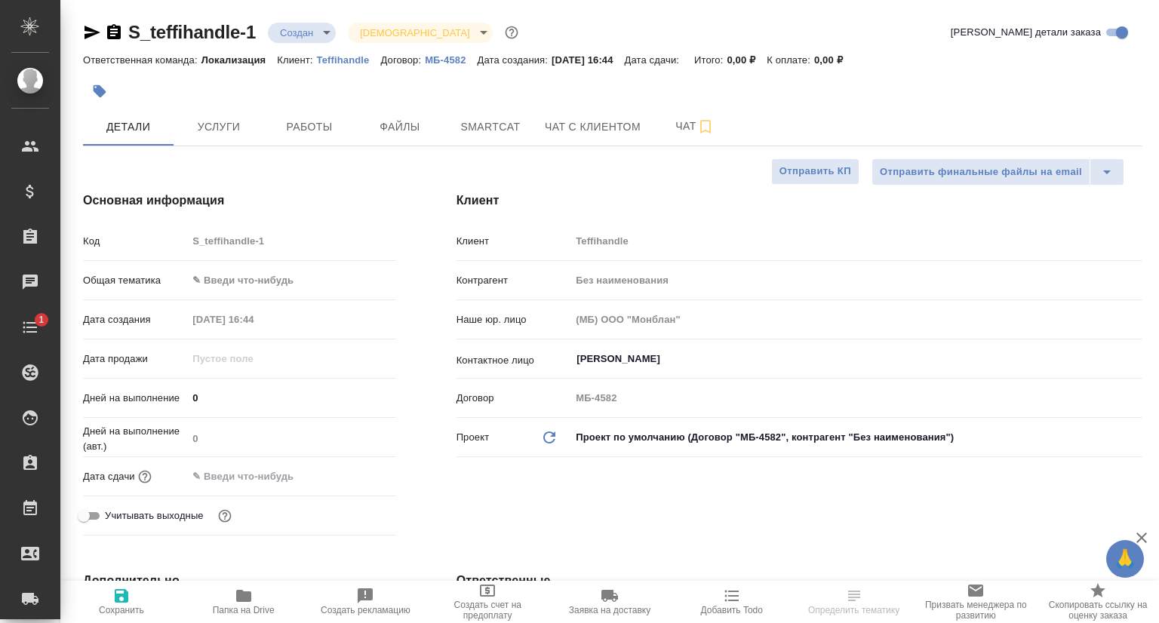
type textarea "x"
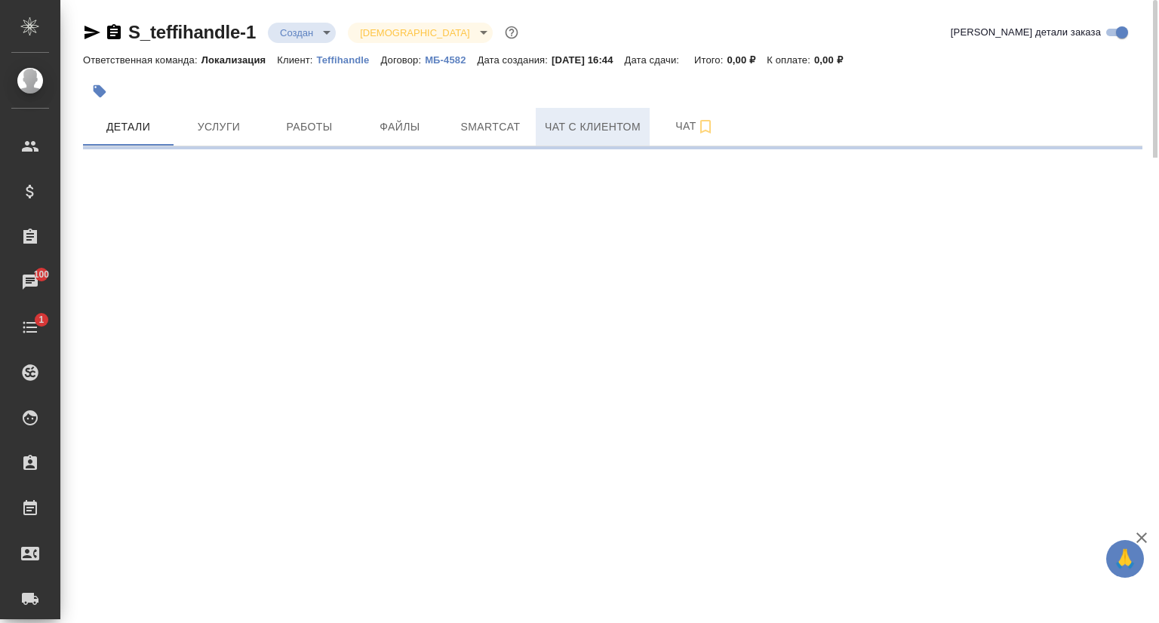
click at [558, 120] on span "Чат с клиентом" at bounding box center [593, 127] width 96 height 19
select select "RU"
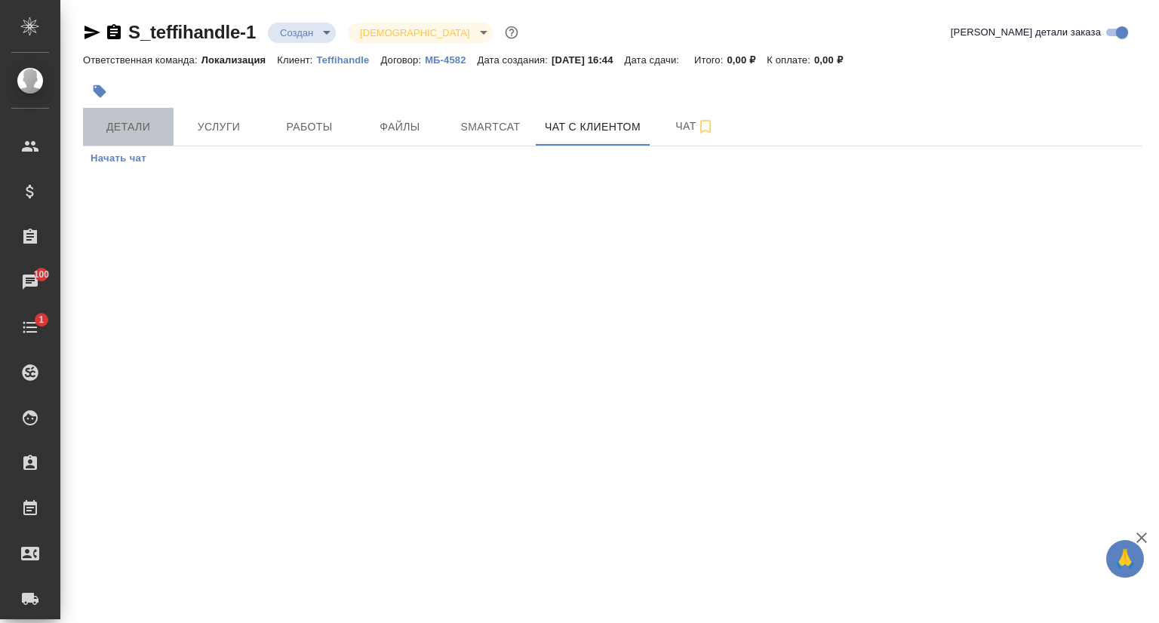
click at [127, 118] on span "Детали" at bounding box center [128, 127] width 72 height 19
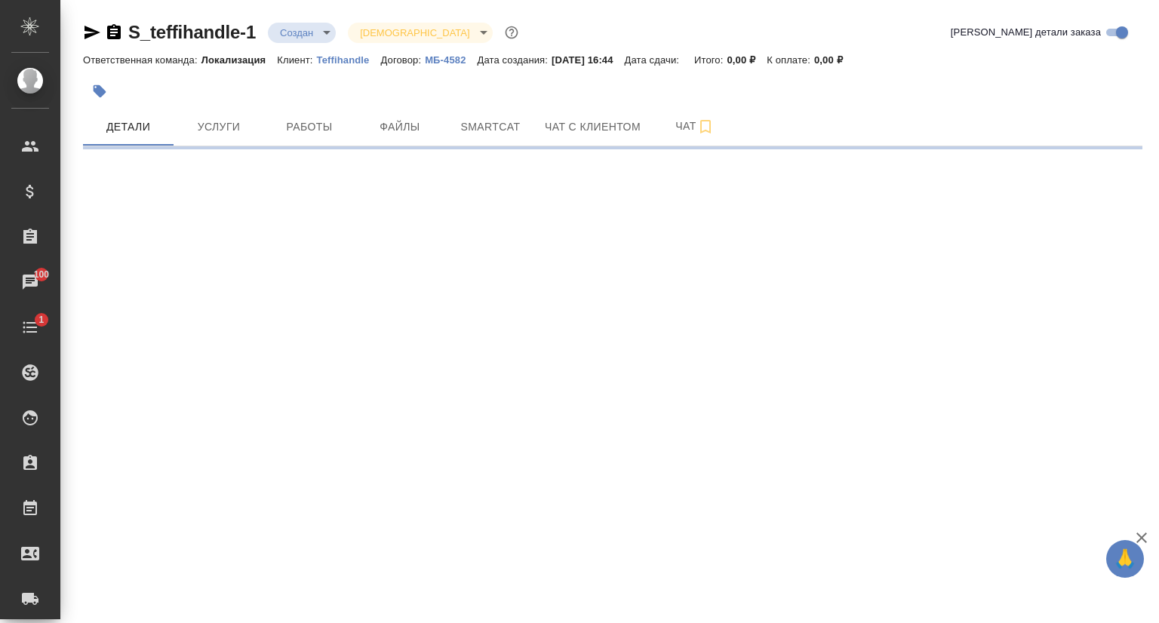
select select "RU"
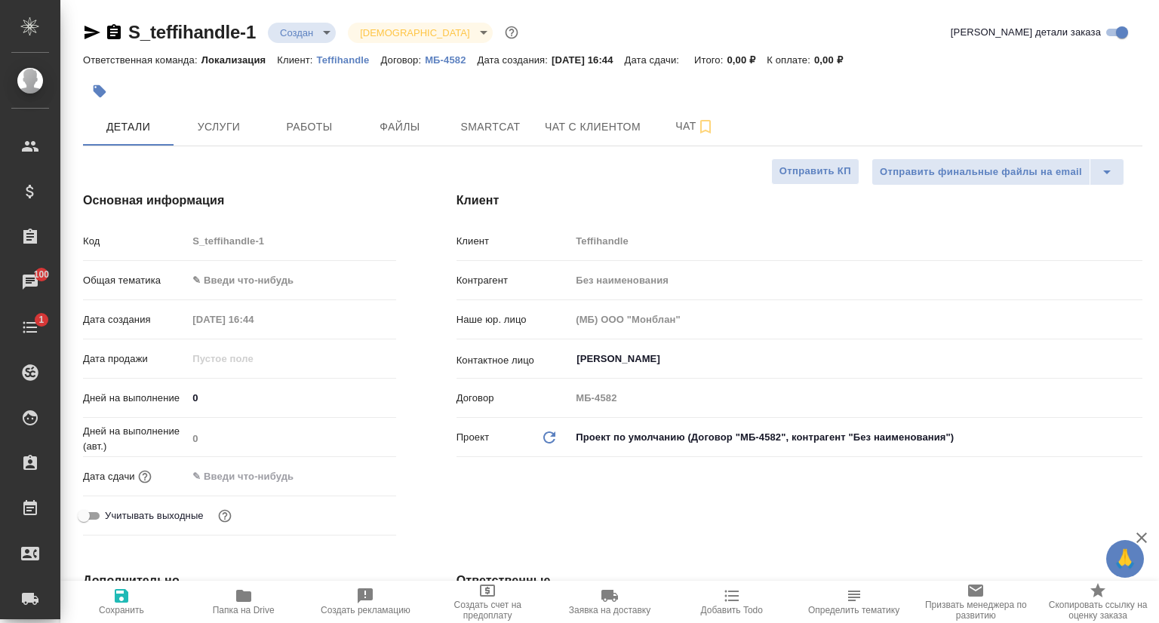
type textarea "x"
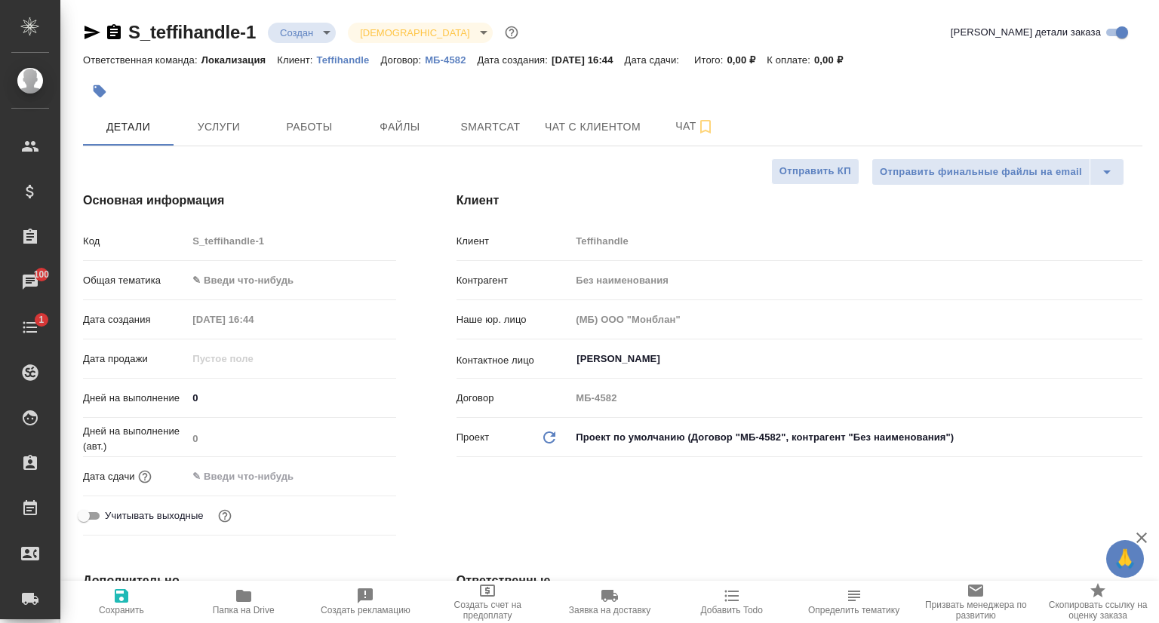
type textarea "x"
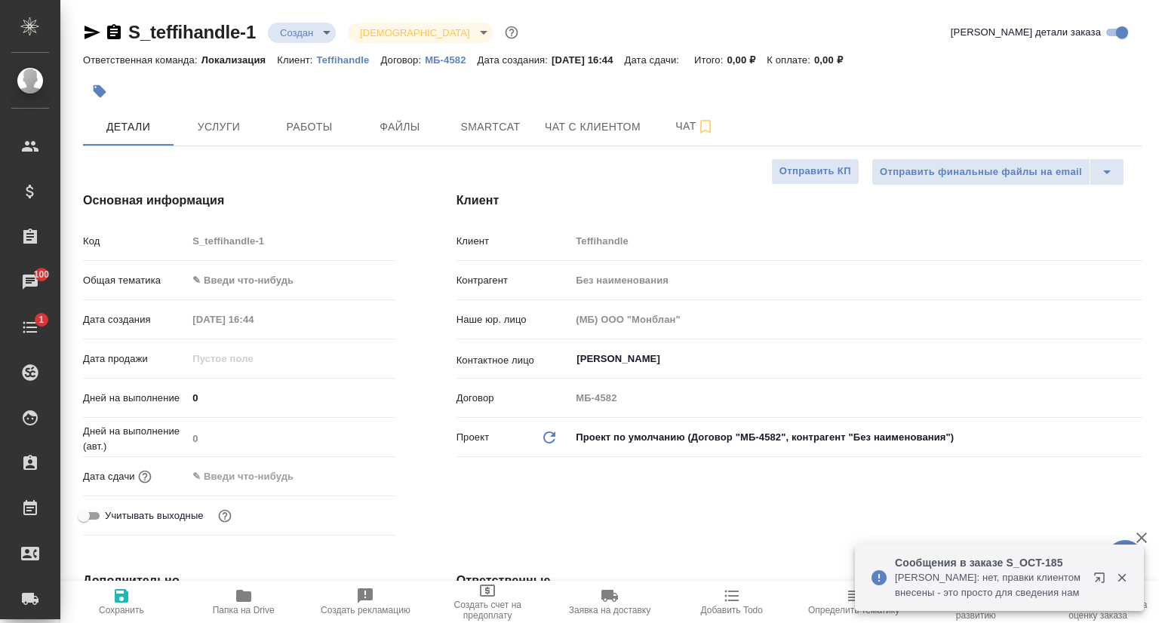
type textarea "x"
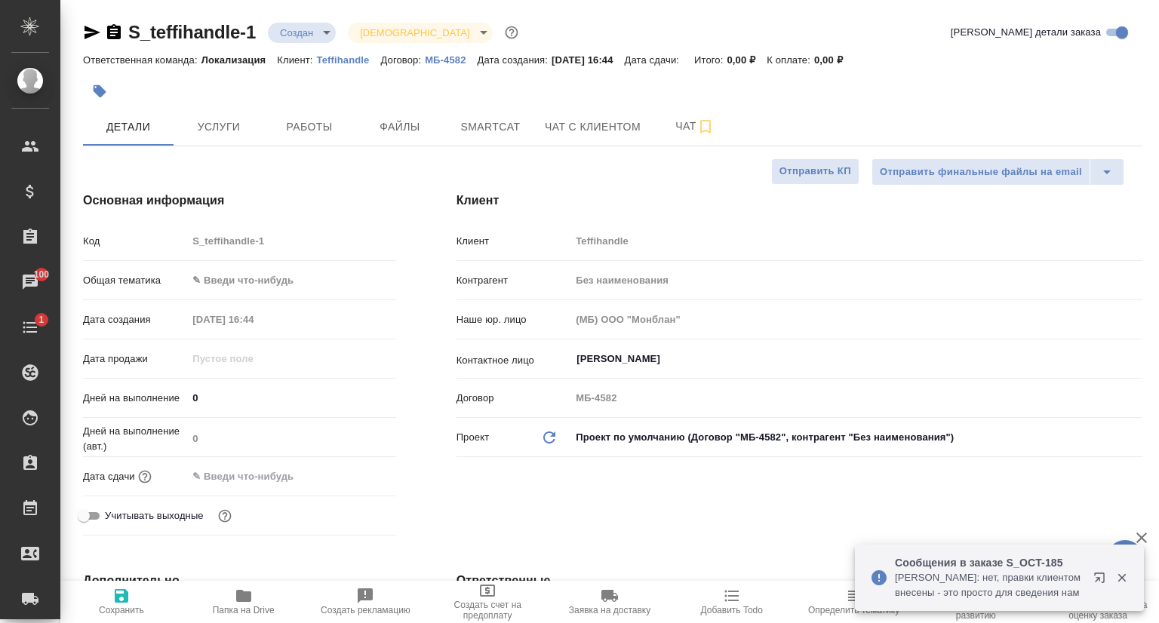
type textarea "x"
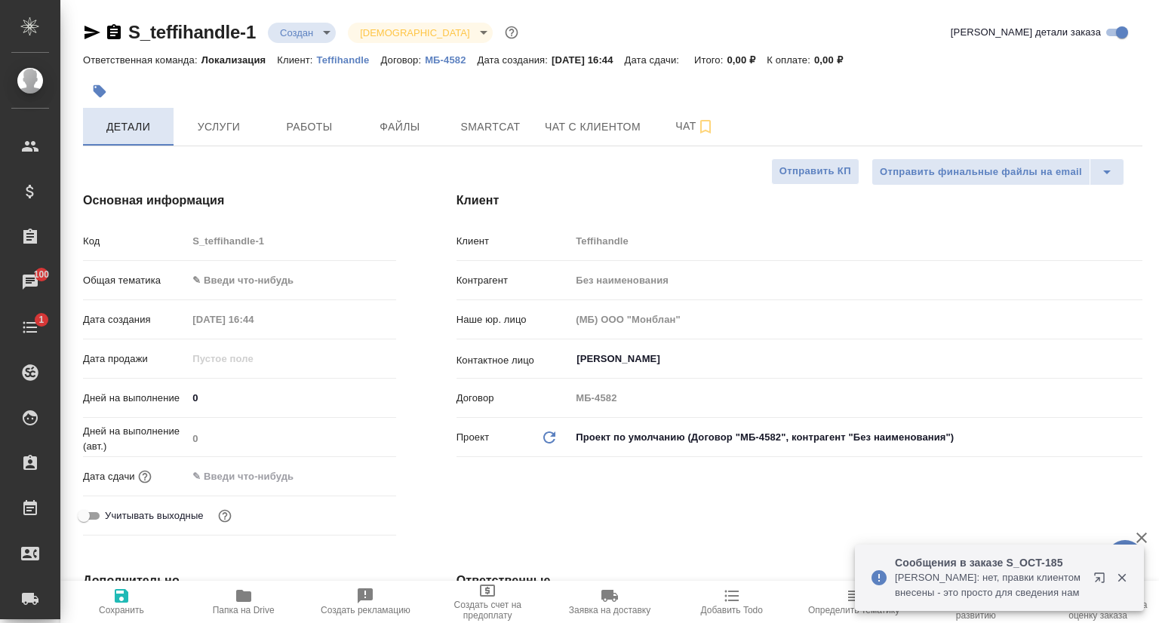
type textarea "x"
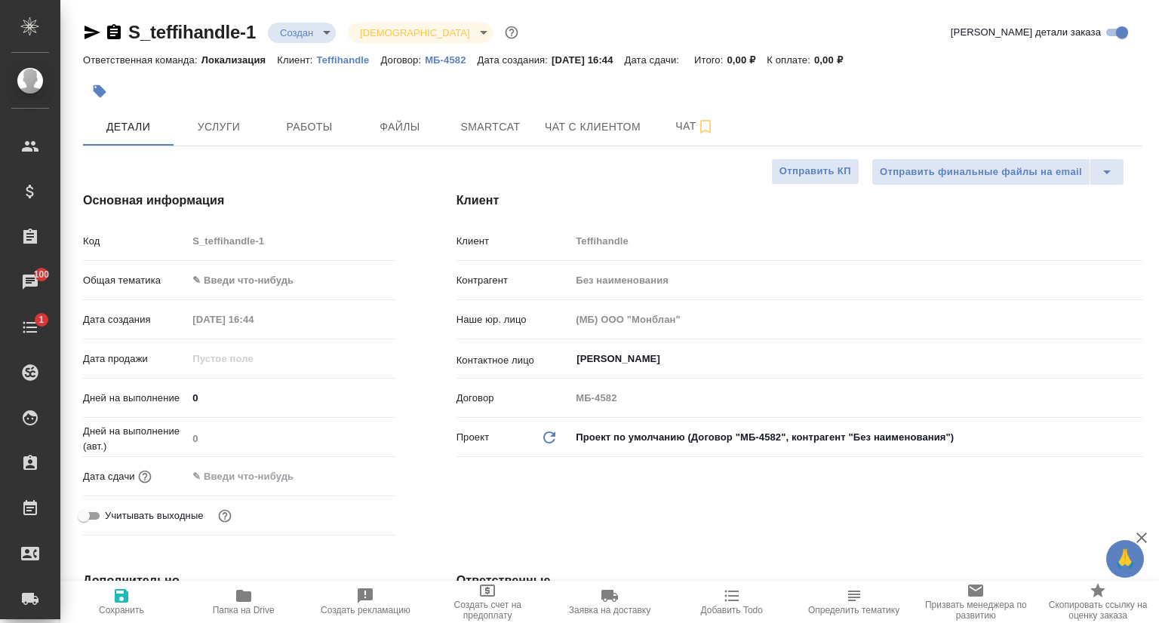
type textarea "x"
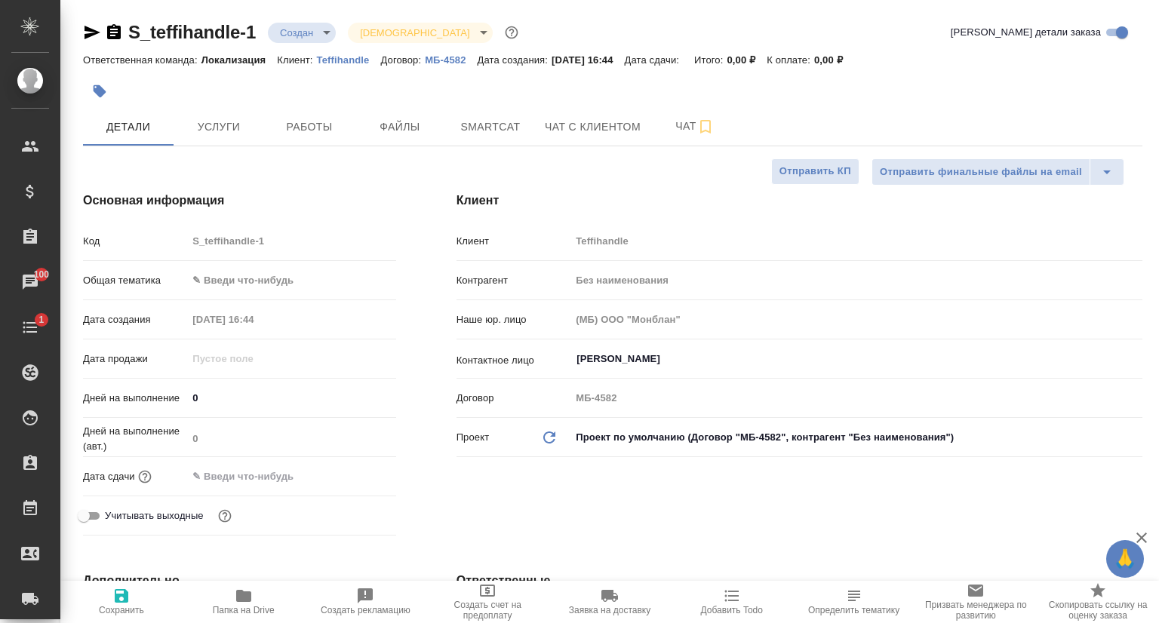
type textarea "x"
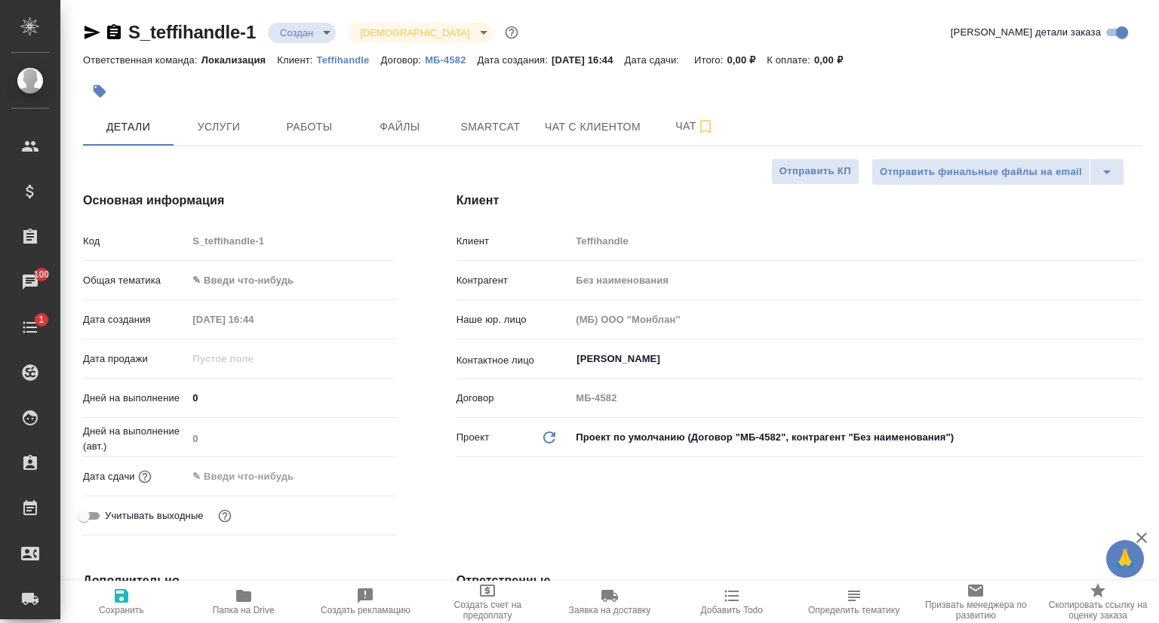
type textarea "x"
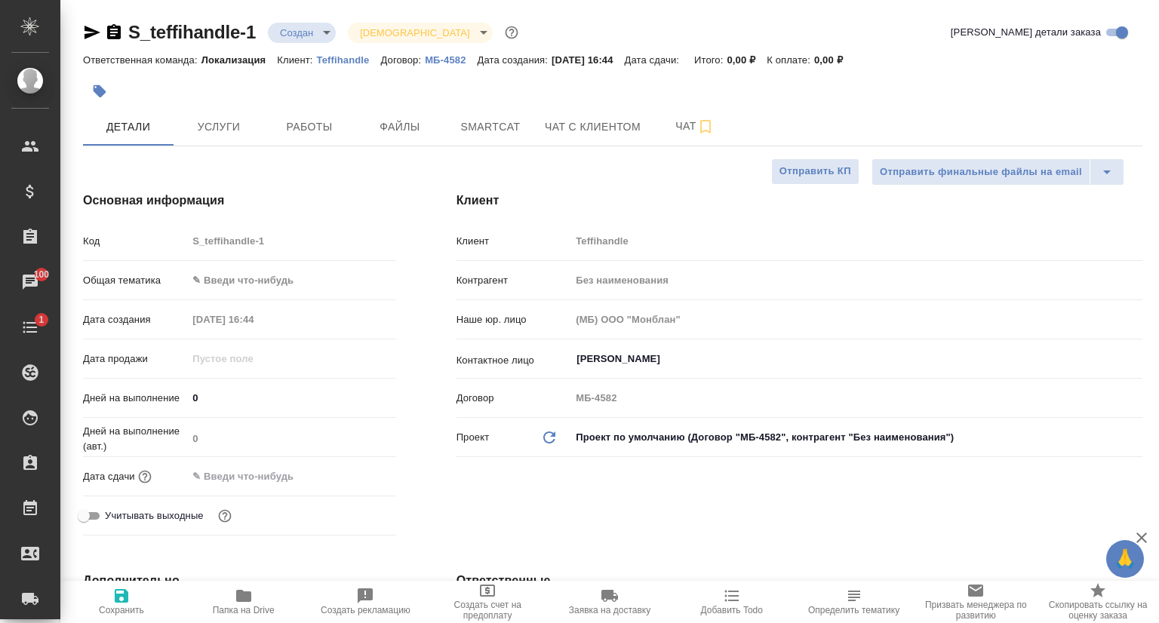
type textarea "x"
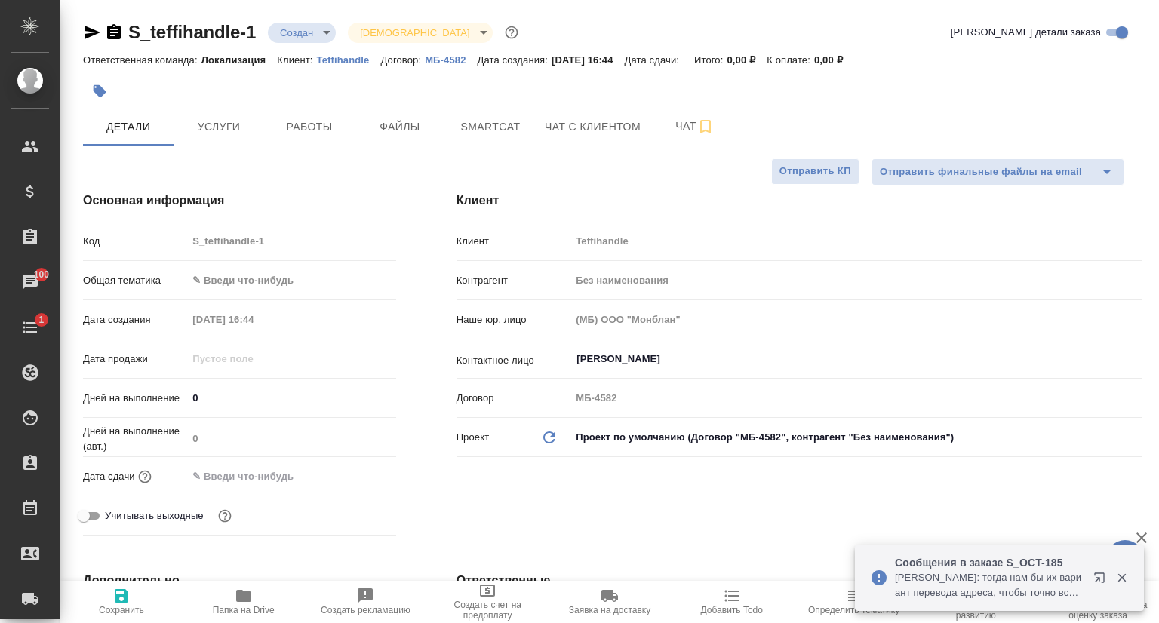
type textarea "x"
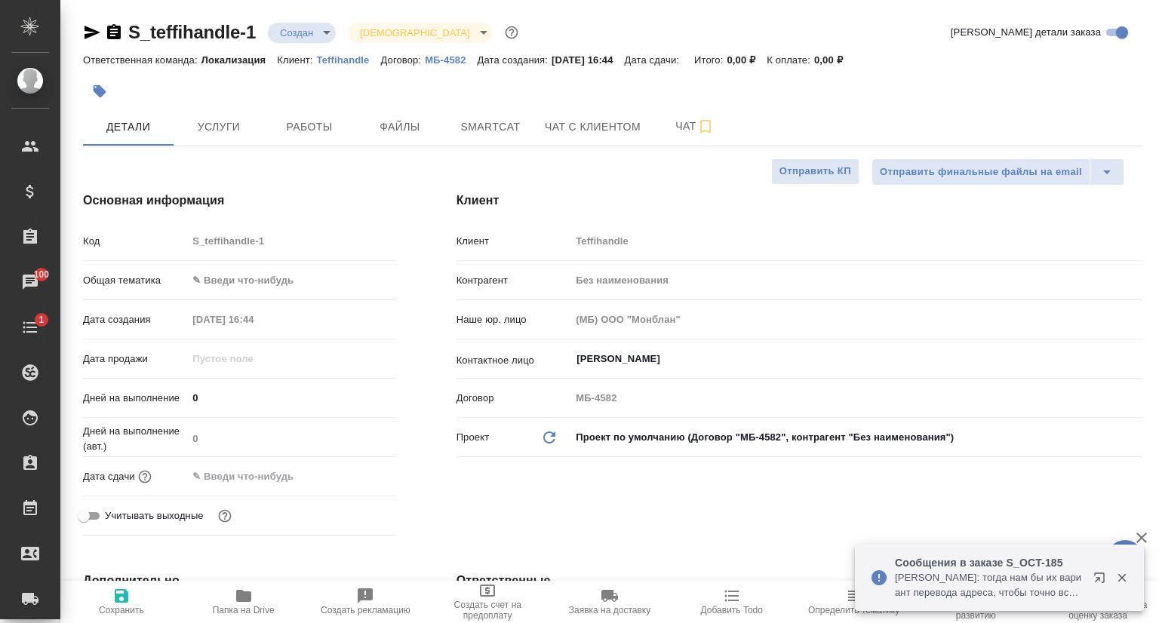
type textarea "x"
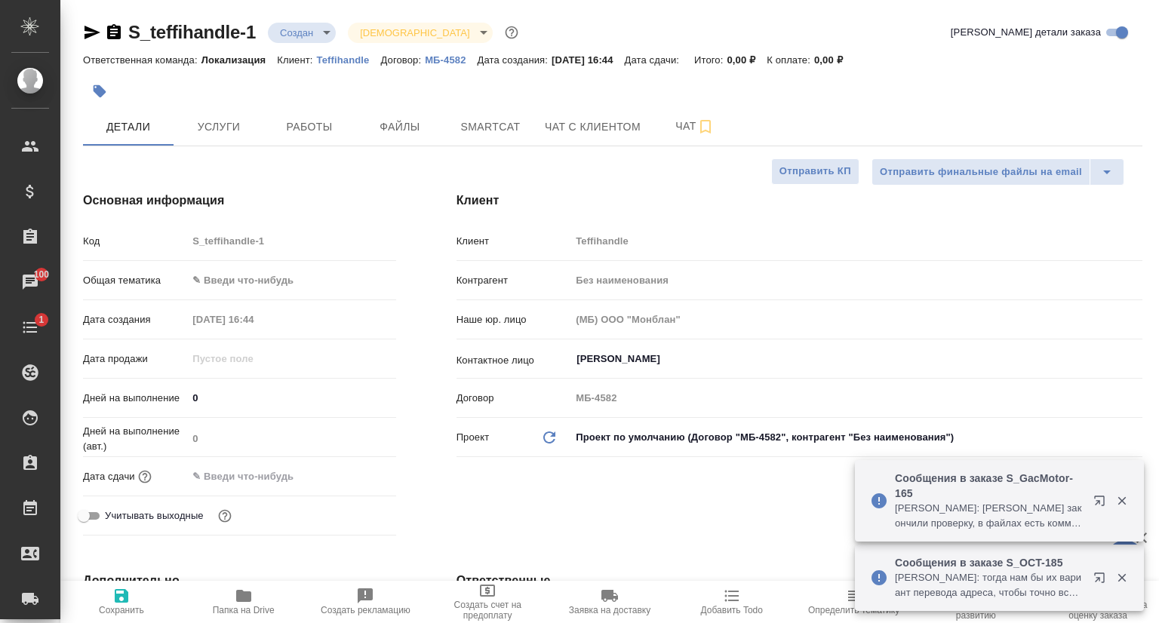
type textarea "x"
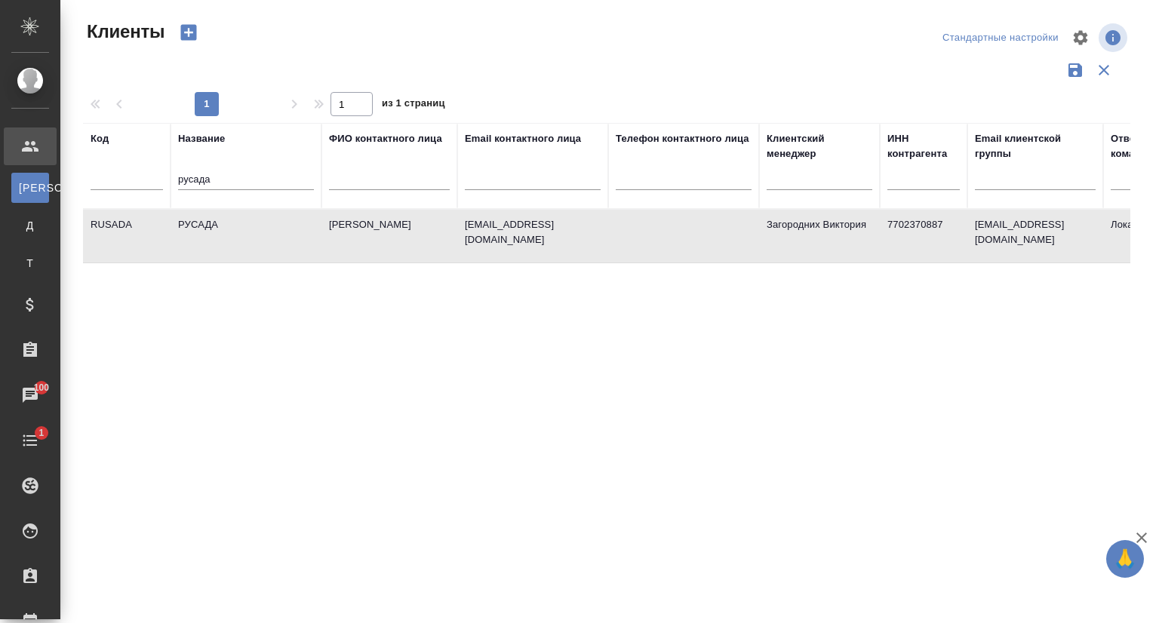
select select "RU"
